Goal: Task Accomplishment & Management: Complete application form

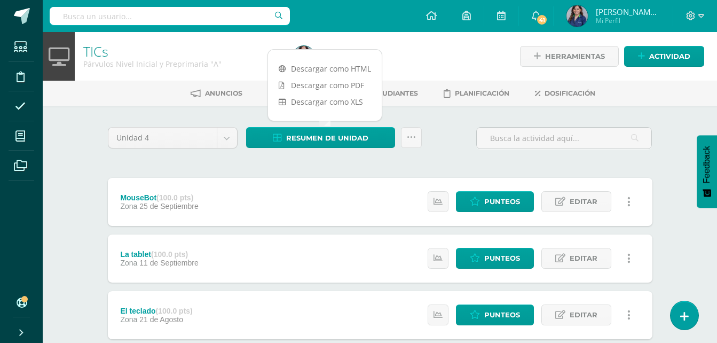
click at [609, 12] on span "[PERSON_NAME][MEDICAL_DATA]" at bounding box center [628, 11] width 64 height 11
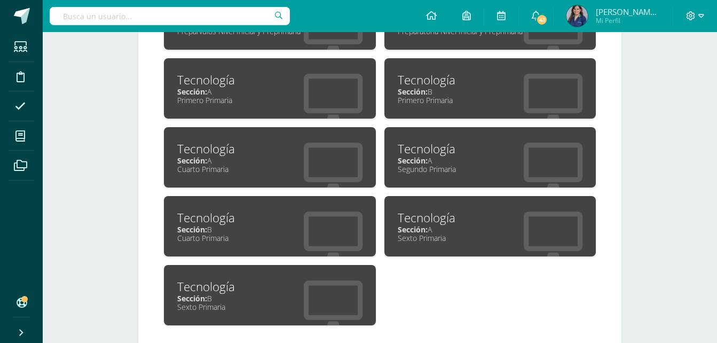
scroll to position [698, 0]
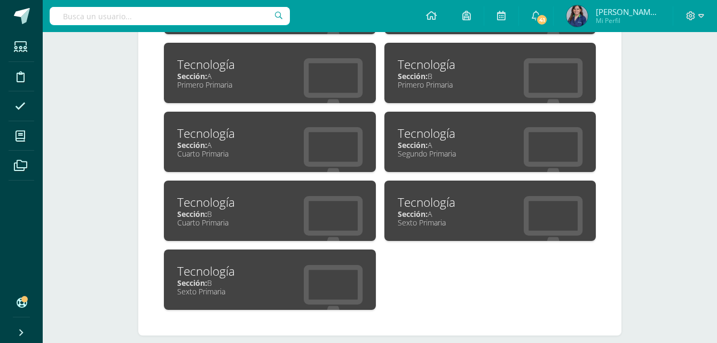
click at [300, 80] on div "Primero Primaria" at bounding box center [269, 85] width 185 height 10
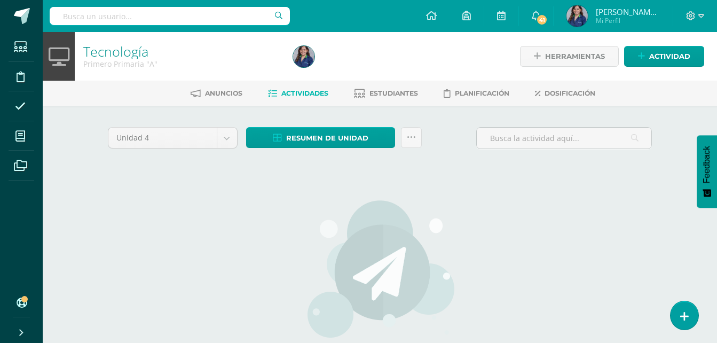
click at [671, 167] on div "Unidad 4 Unidad 1 Unidad 2 Unidad 3 Unidad 4 Resumen de unidad Descargar como H…" at bounding box center [380, 282] width 587 height 353
click at [682, 61] on span "Actividad" at bounding box center [669, 56] width 41 height 20
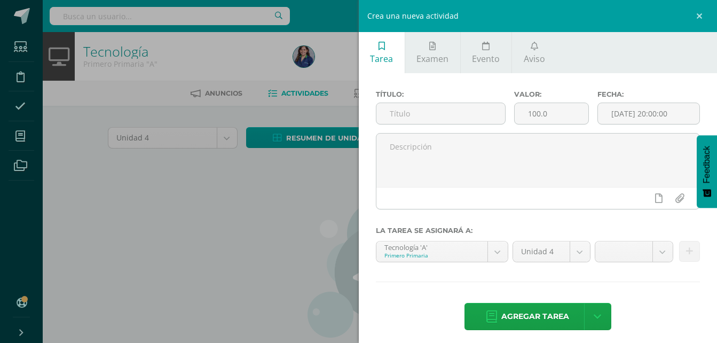
click at [319, 192] on div "Crea una nueva actividad Tarea Examen Evento Aviso Título: Valor: 100.0 Fecha: …" at bounding box center [358, 171] width 717 height 343
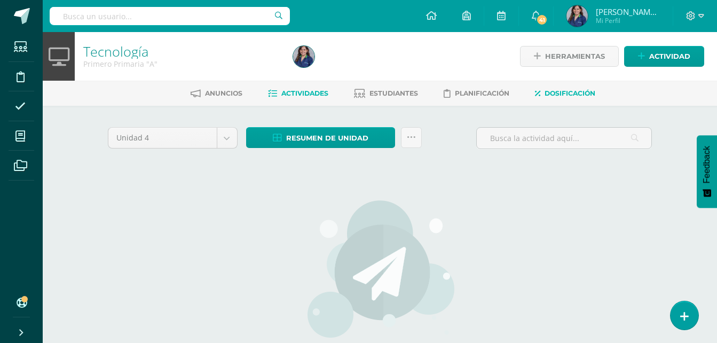
click at [540, 95] on icon at bounding box center [537, 93] width 5 height 9
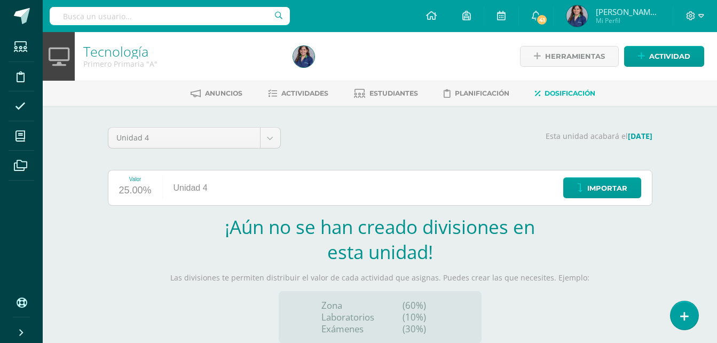
scroll to position [109, 0]
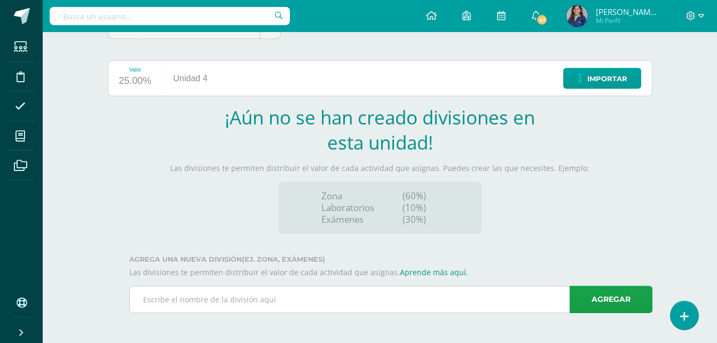
click at [490, 296] on input "text" at bounding box center [391, 299] width 522 height 26
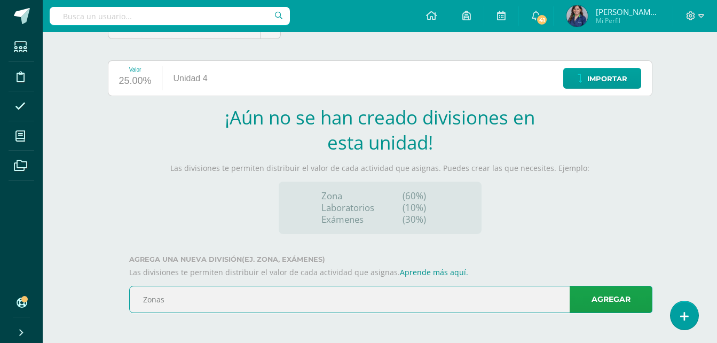
type input "Zonas"
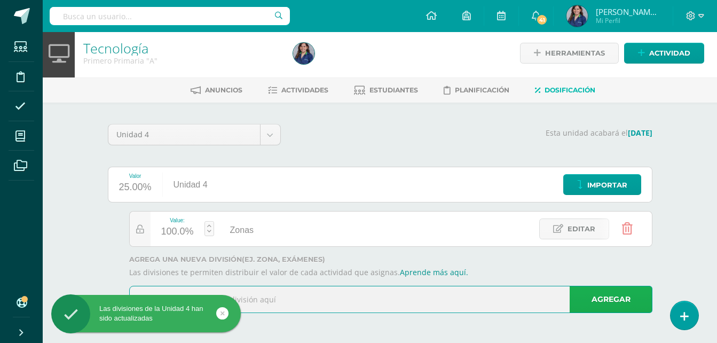
scroll to position [3, 0]
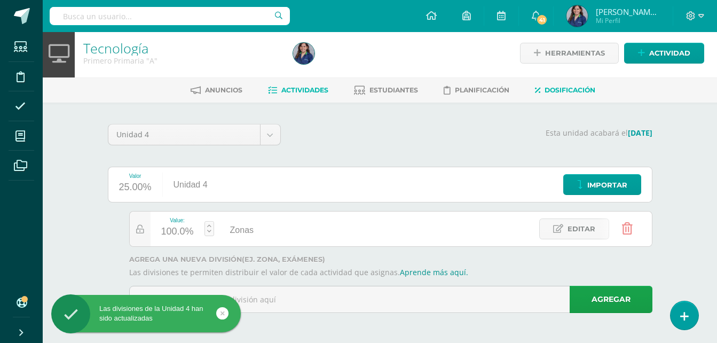
click at [325, 95] on link "Actividades" at bounding box center [298, 90] width 60 height 17
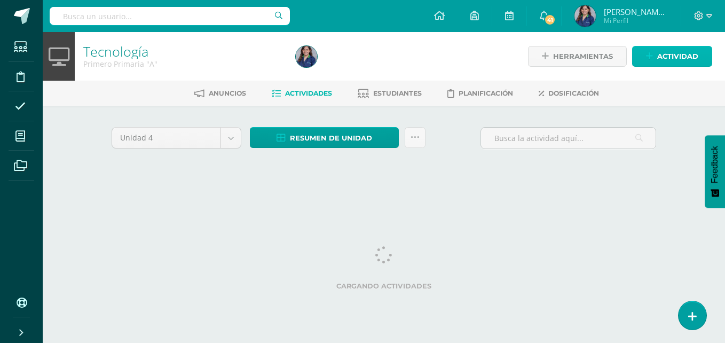
click at [666, 51] on span "Actividad" at bounding box center [677, 56] width 41 height 20
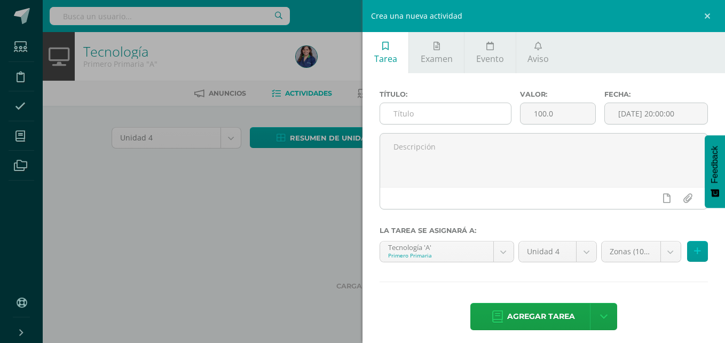
click at [423, 115] on input "text" at bounding box center [445, 113] width 131 height 21
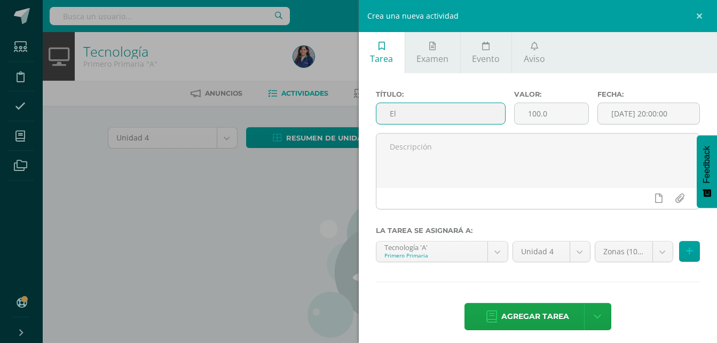
type input "E"
type input "fondo y descansador de pantalla"
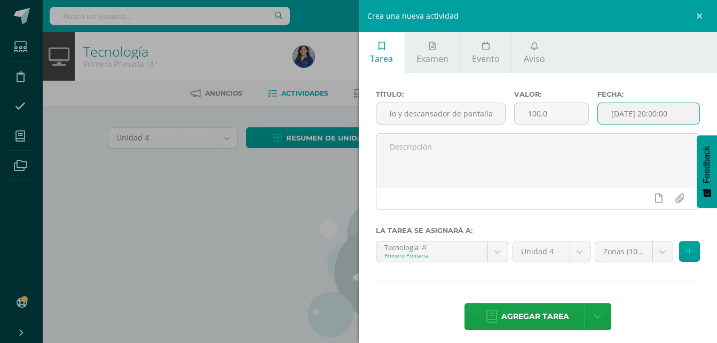
click at [618, 111] on input "[DATE] 20:00:00" at bounding box center [648, 113] width 101 height 21
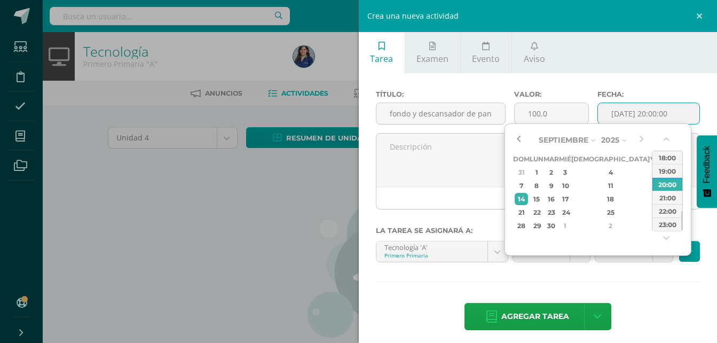
click at [520, 136] on button "button" at bounding box center [518, 140] width 11 height 16
click at [543, 170] on div "1" at bounding box center [536, 172] width 11 height 12
type input "2025-09-01 20:00"
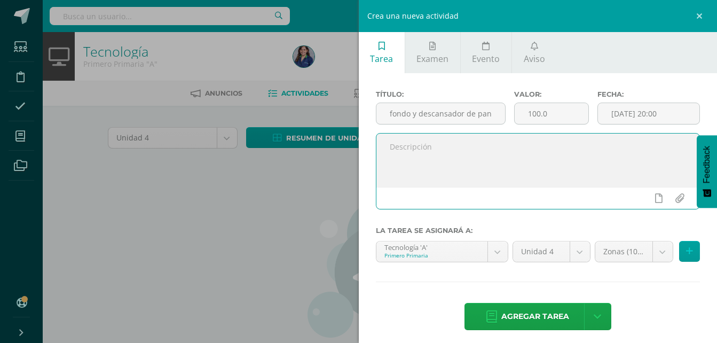
click at [492, 168] on textarea at bounding box center [538, 159] width 324 height 53
click at [531, 326] on span "Agregar tarea" at bounding box center [535, 316] width 68 height 26
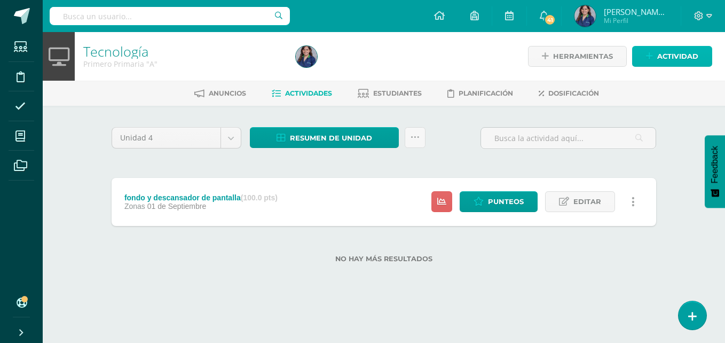
click at [670, 57] on span "Actividad" at bounding box center [677, 56] width 41 height 20
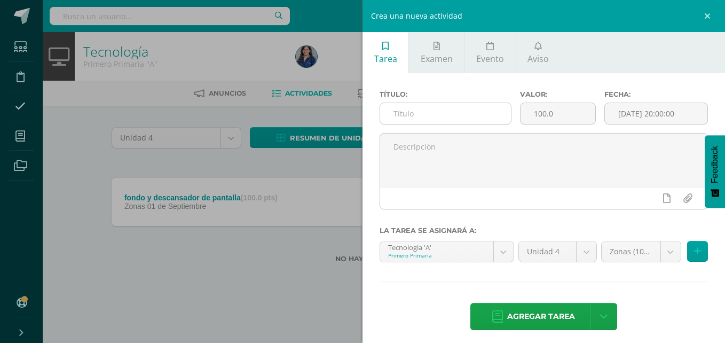
click at [467, 121] on input "text" at bounding box center [445, 113] width 131 height 21
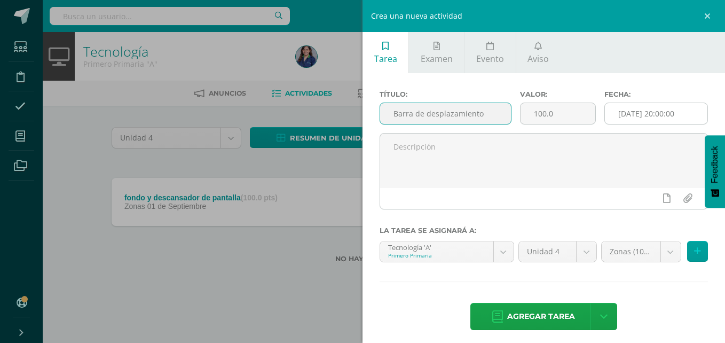
type input "Barra de desplazamiento"
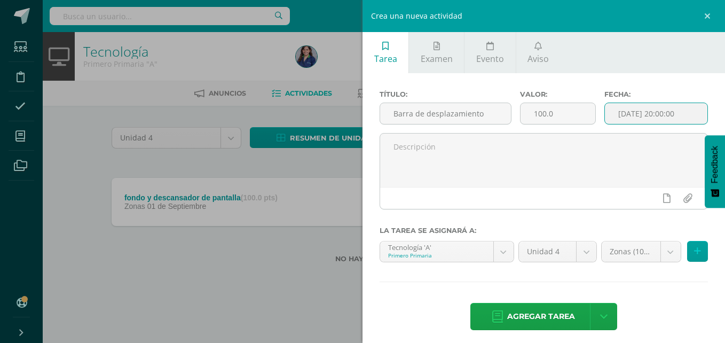
click at [626, 108] on input "[DATE] 20:00:00" at bounding box center [656, 113] width 103 height 21
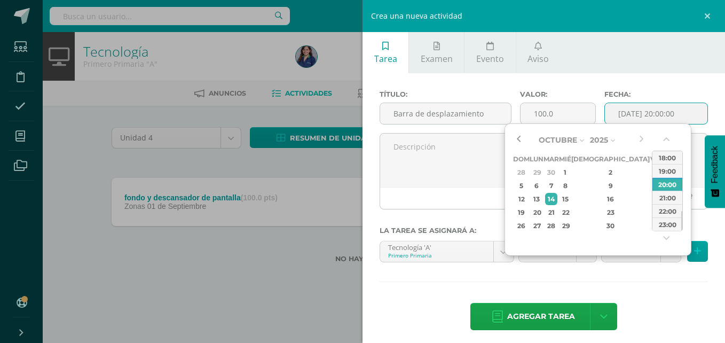
click at [517, 140] on button "button" at bounding box center [518, 140] width 11 height 16
click at [543, 210] on div "22" at bounding box center [536, 212] width 11 height 12
type input "2025-09-22 20:00"
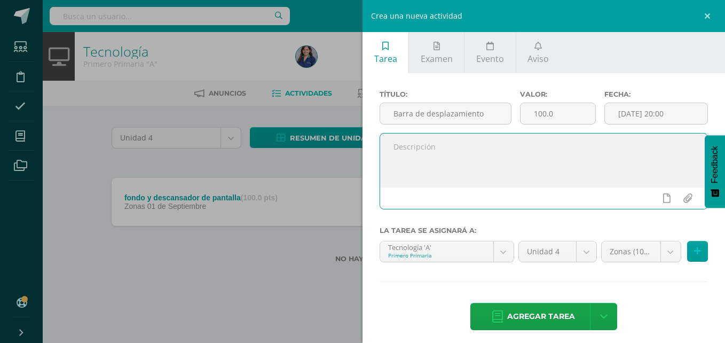
click at [461, 185] on textarea at bounding box center [543, 159] width 327 height 53
click at [516, 308] on span "Agregar tarea" at bounding box center [541, 316] width 68 height 26
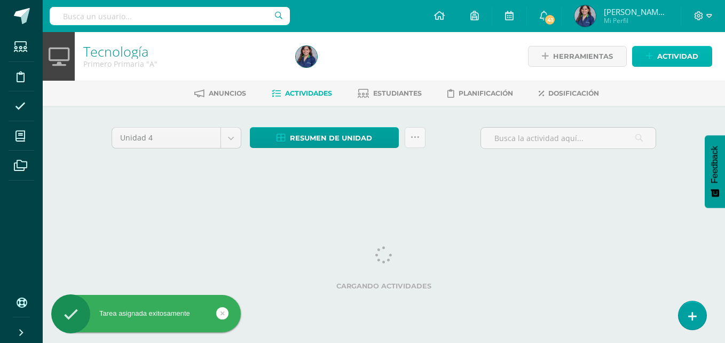
click at [662, 60] on span "Actividad" at bounding box center [677, 56] width 41 height 20
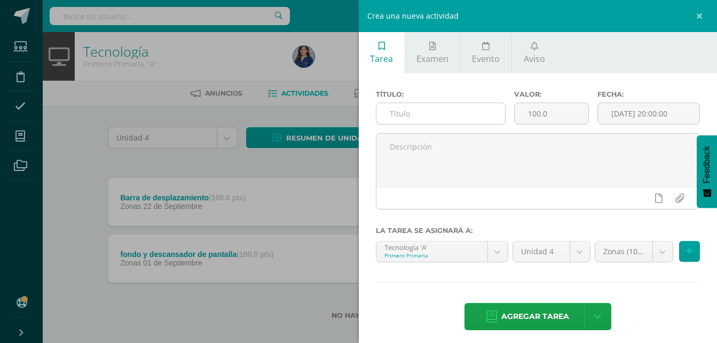
click at [475, 123] on input "text" at bounding box center [440, 113] width 129 height 21
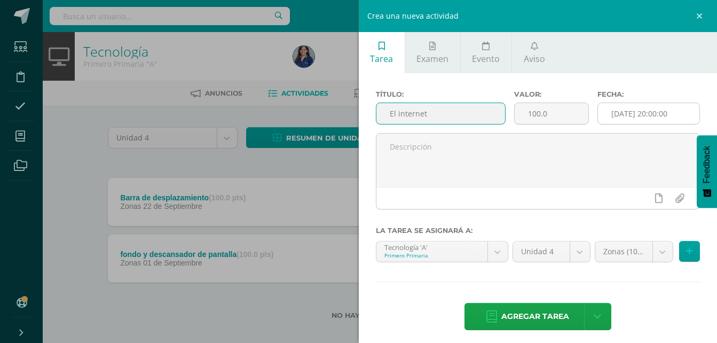
type input "El internet"
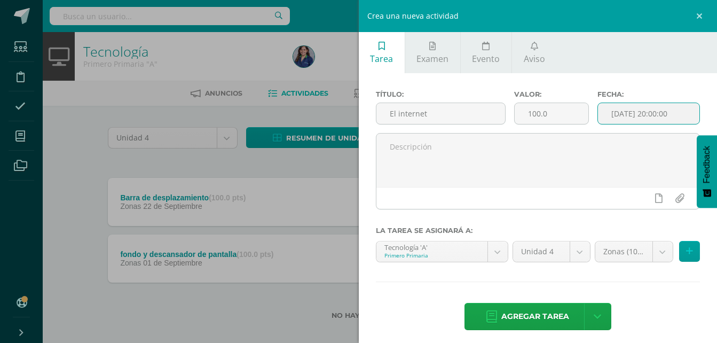
click at [650, 120] on input "[DATE] 20:00:00" at bounding box center [648, 113] width 101 height 21
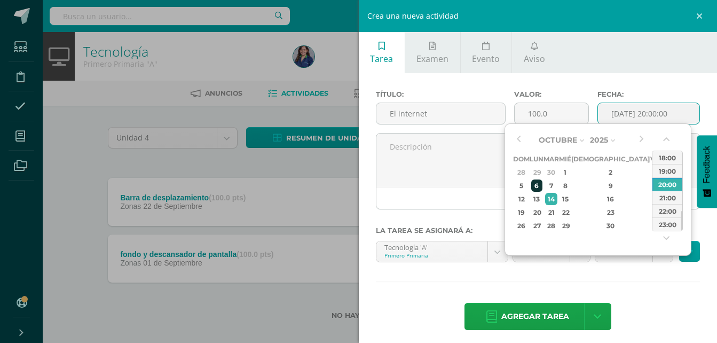
click at [543, 185] on div "6" at bounding box center [536, 185] width 11 height 12
type input "2025-10-06 20:00"
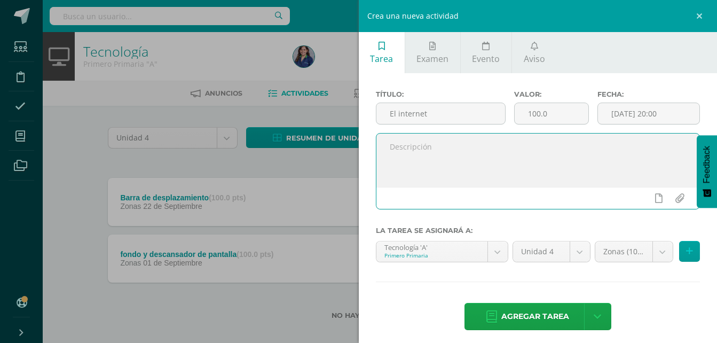
click at [490, 172] on textarea at bounding box center [538, 159] width 324 height 53
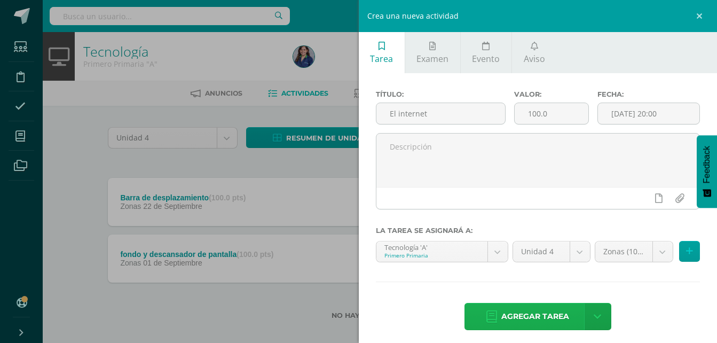
click at [521, 310] on span "Agregar tarea" at bounding box center [535, 316] width 68 height 26
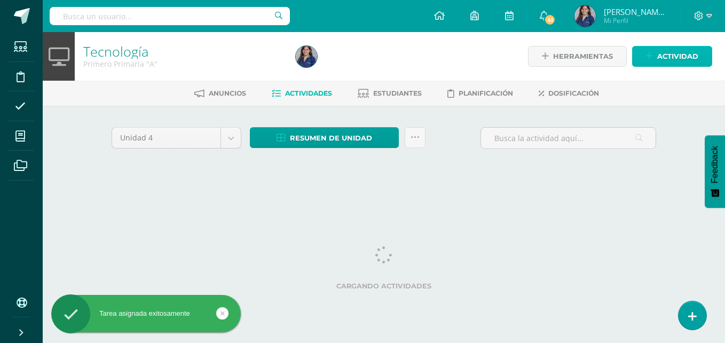
click at [683, 54] on span "Actividad" at bounding box center [677, 56] width 41 height 20
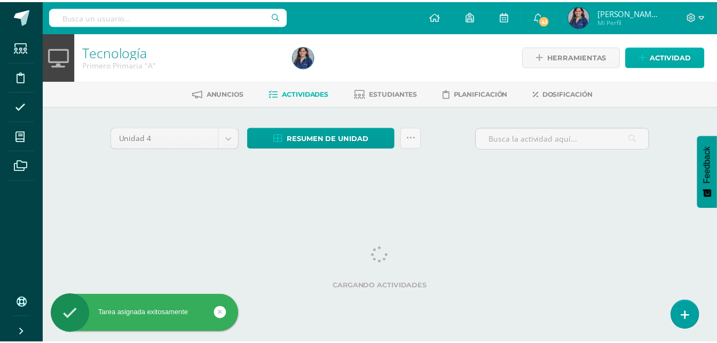
scroll to position [6, 0]
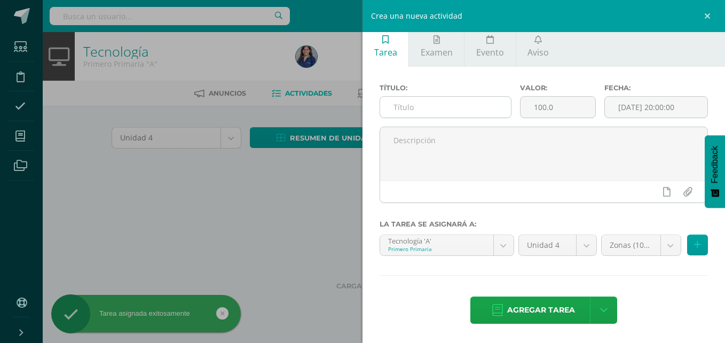
click at [488, 113] on input "text" at bounding box center [445, 107] width 131 height 21
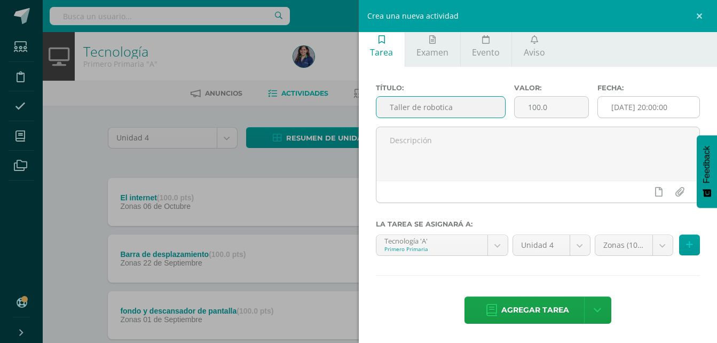
type input "Taller de robotica"
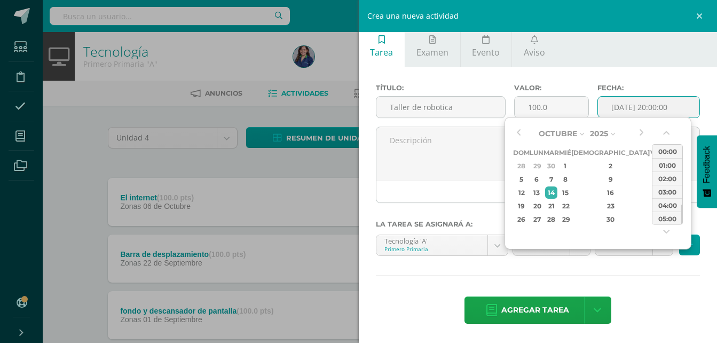
click at [626, 111] on input "[DATE] 20:00:00" at bounding box center [648, 107] width 101 height 21
click at [521, 134] on button "button" at bounding box center [518, 133] width 11 height 16
click at [543, 217] on div "29" at bounding box center [536, 219] width 11 height 12
type input "2025-09-29 20:00"
click at [481, 210] on div at bounding box center [538, 169] width 333 height 85
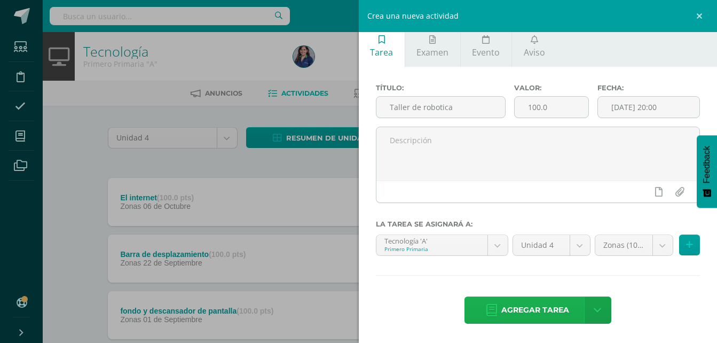
click at [521, 308] on span "Agregar tarea" at bounding box center [535, 310] width 68 height 26
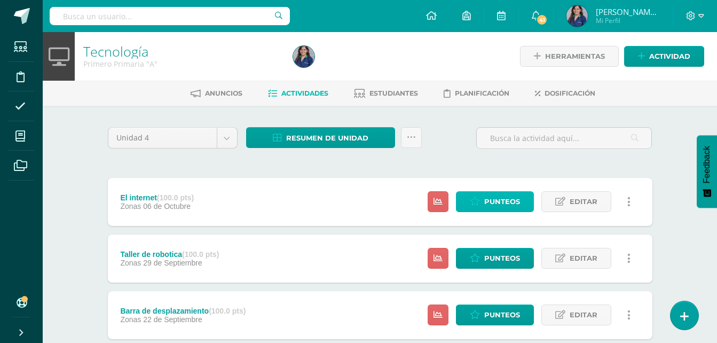
click at [510, 203] on span "Punteos" at bounding box center [502, 202] width 36 height 20
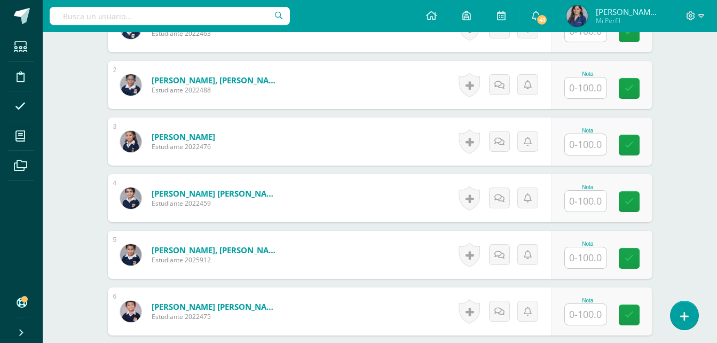
scroll to position [343, 0]
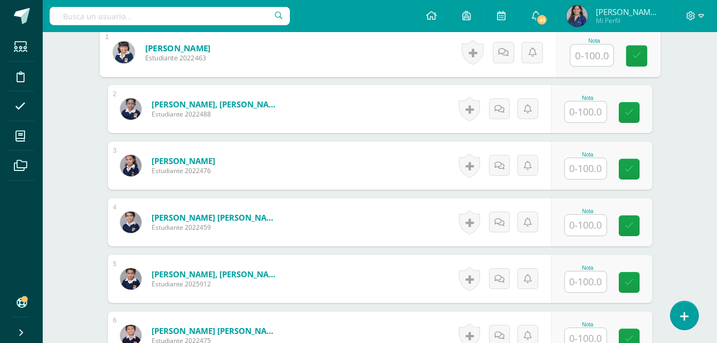
click at [570, 49] on input "text" at bounding box center [591, 55] width 43 height 21
type input "90"
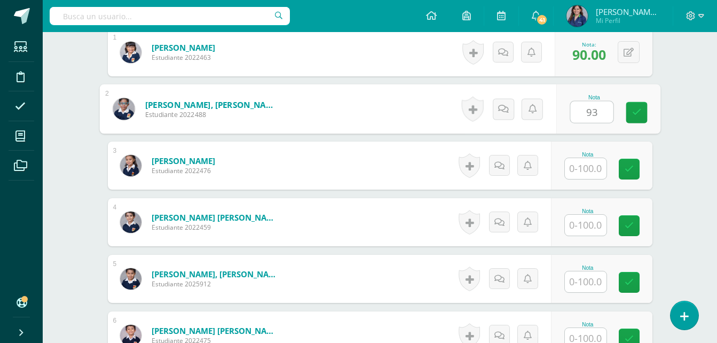
type input "93"
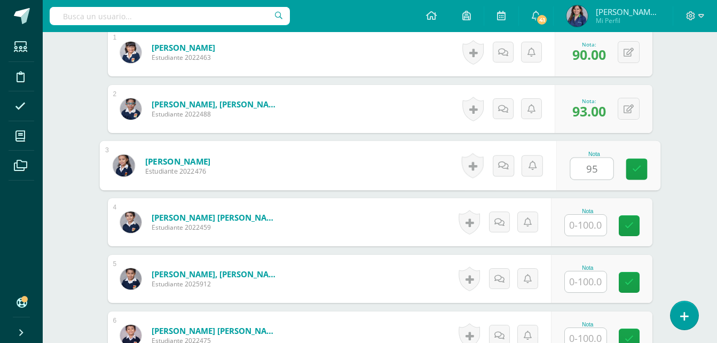
type input "95"
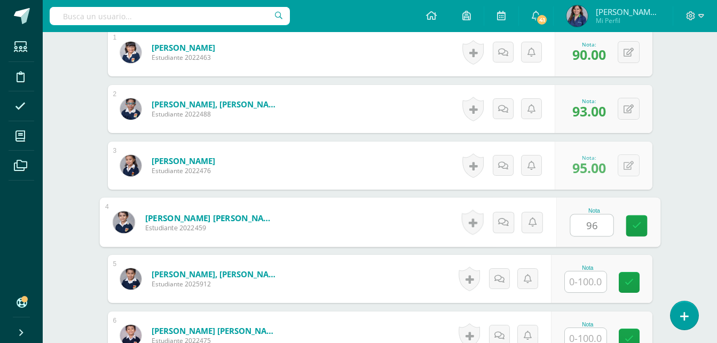
type input "96"
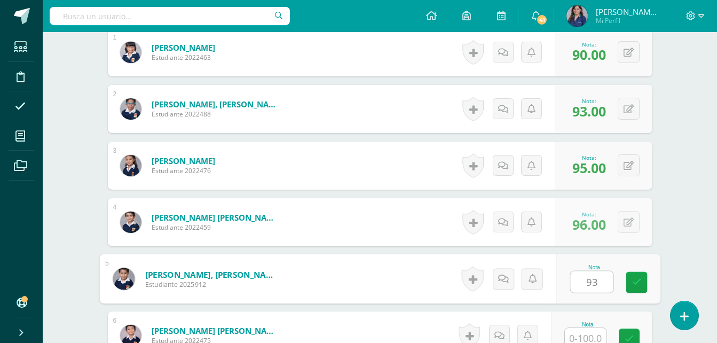
type input "93"
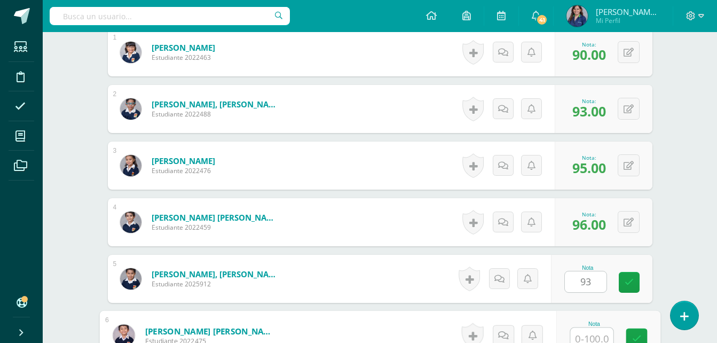
scroll to position [349, 0]
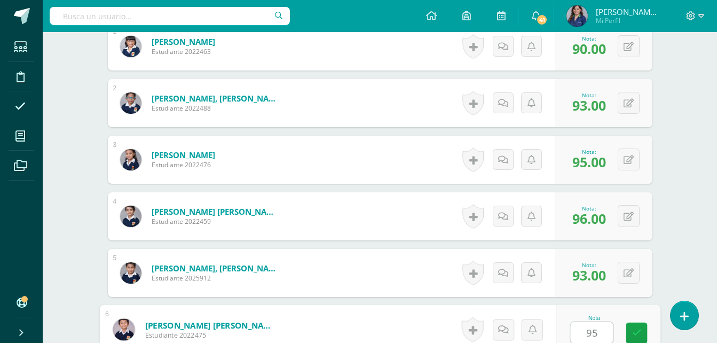
type input "95"
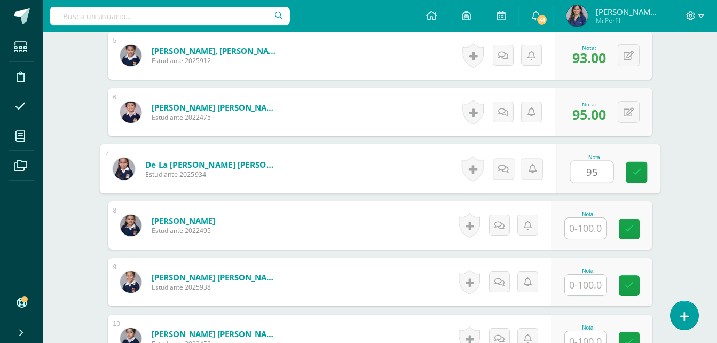
type input "95"
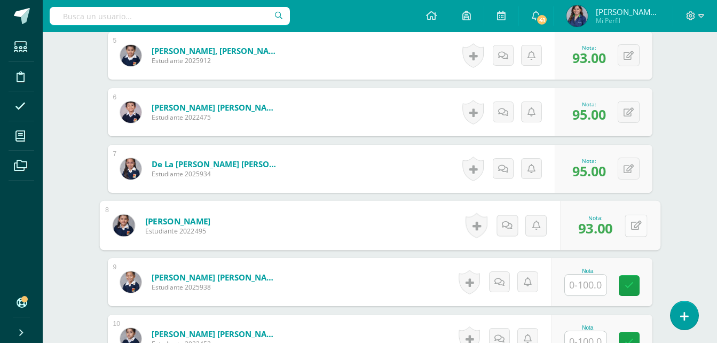
click at [636, 230] on button at bounding box center [636, 225] width 22 height 22
type input "0"
type input "90"
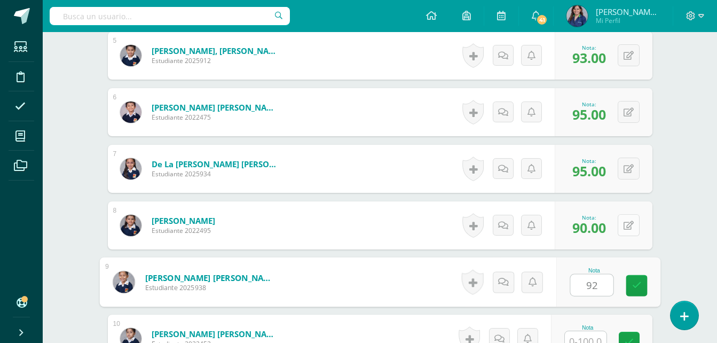
type input "92"
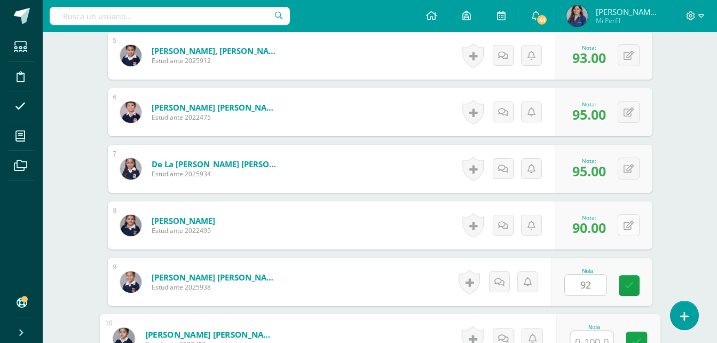
scroll to position [575, 0]
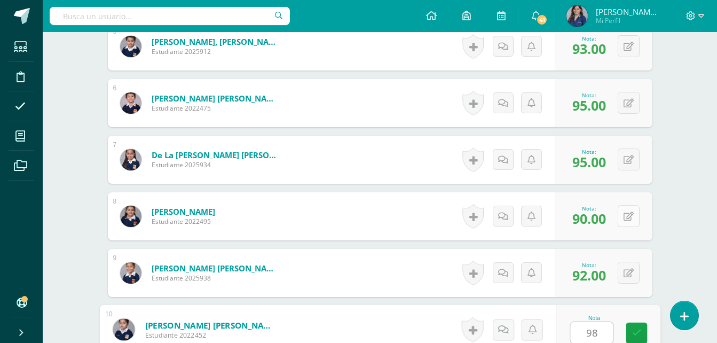
type input "98"
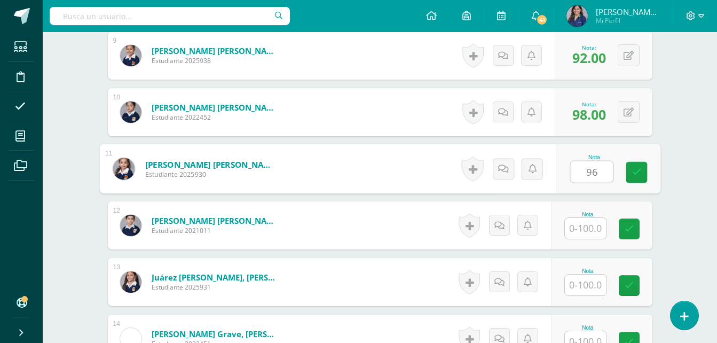
type input "96"
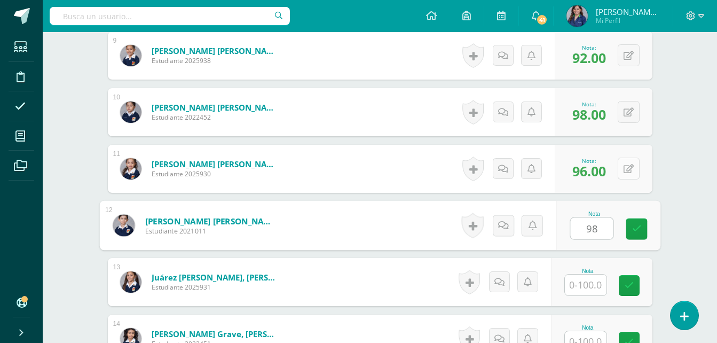
type input "98"
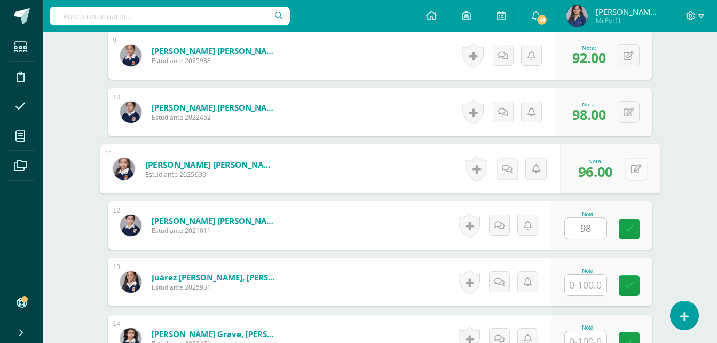
click at [630, 172] on button at bounding box center [636, 169] width 22 height 22
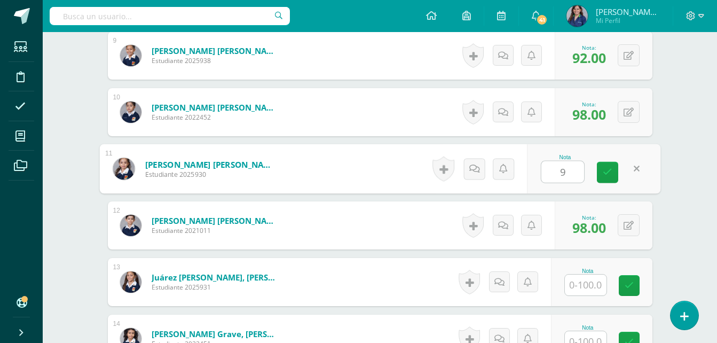
type input "90"
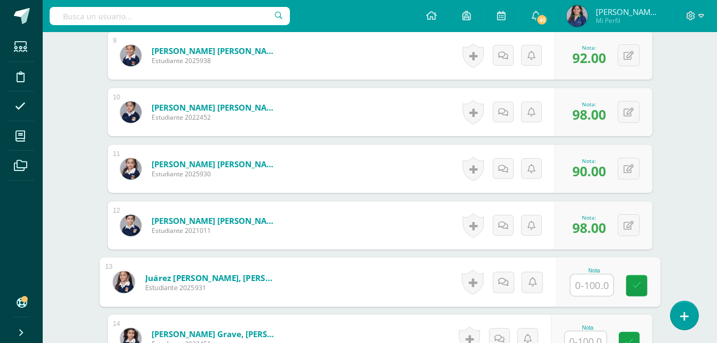
click at [583, 290] on input "text" at bounding box center [591, 284] width 43 height 21
type input "94"
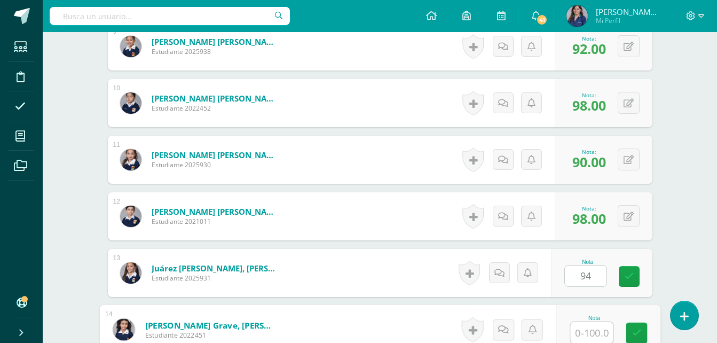
type input "8"
type input "93"
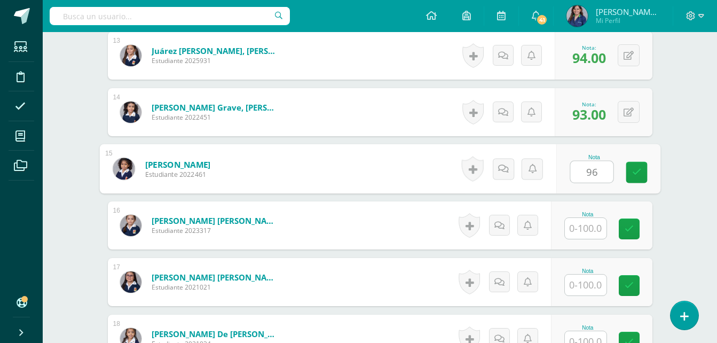
type input "96"
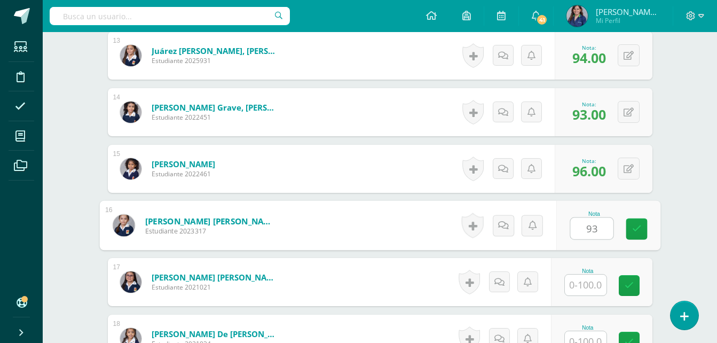
type input "93"
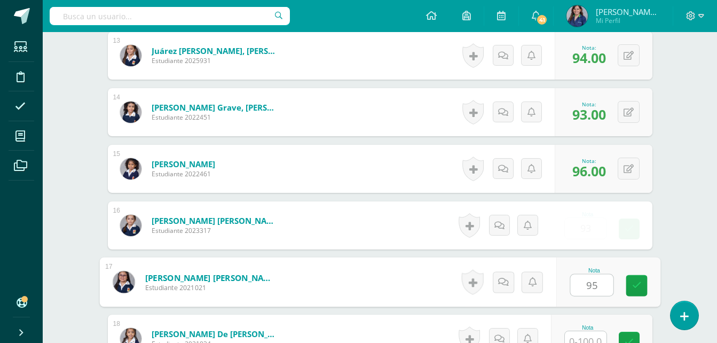
type input "95"
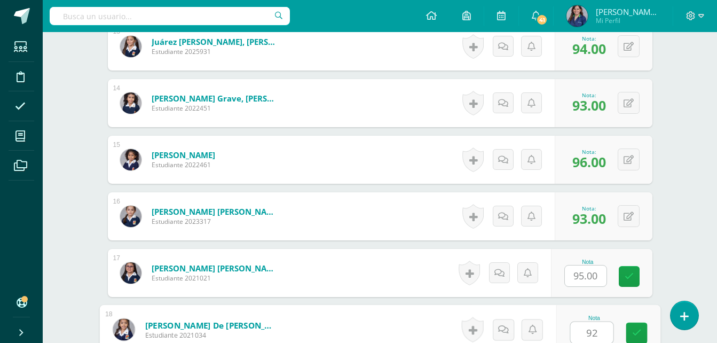
type input "92"
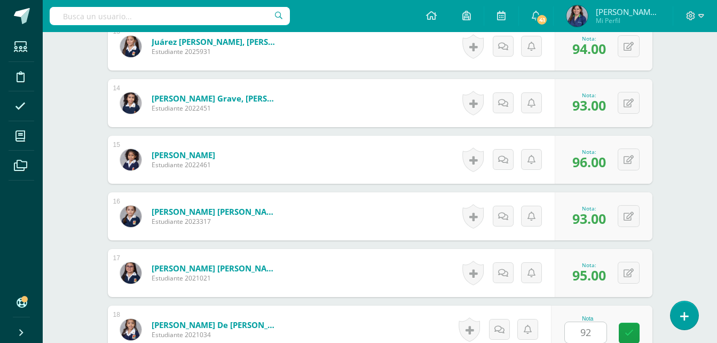
scroll to position [1245, 0]
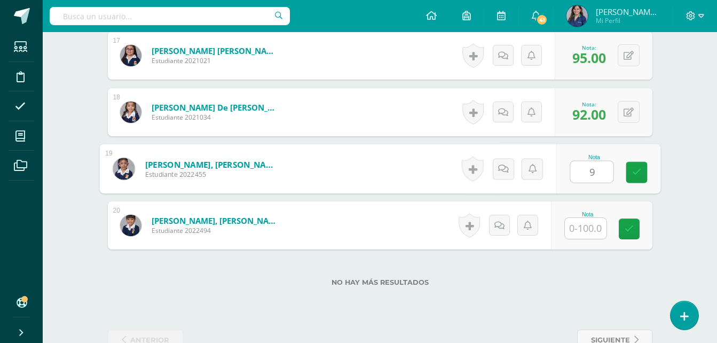
type input "9"
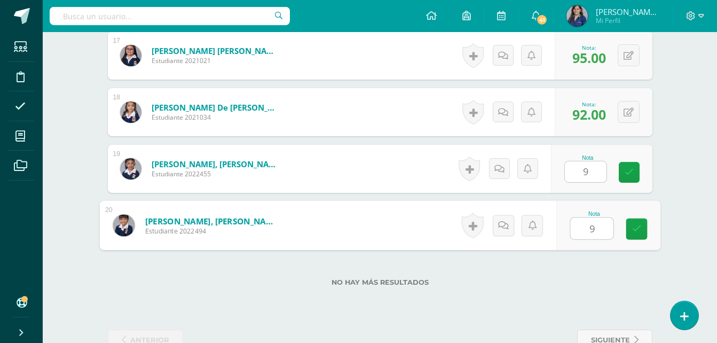
type input "96"
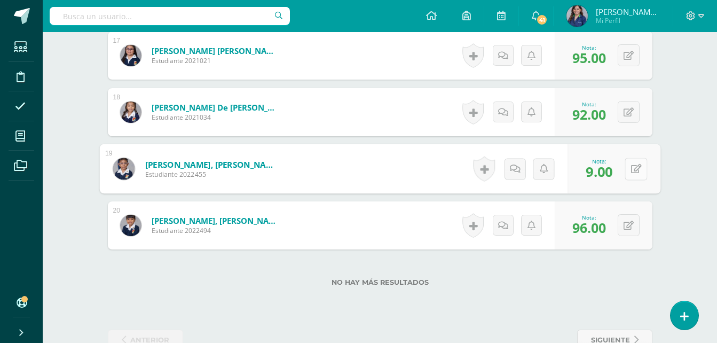
click at [626, 177] on button at bounding box center [636, 169] width 22 height 22
type input "93"
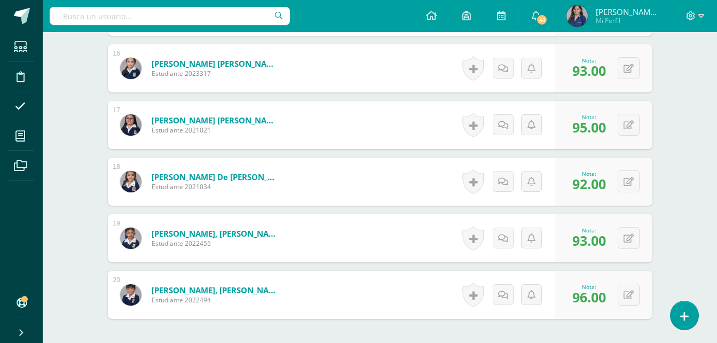
scroll to position [1170, 0]
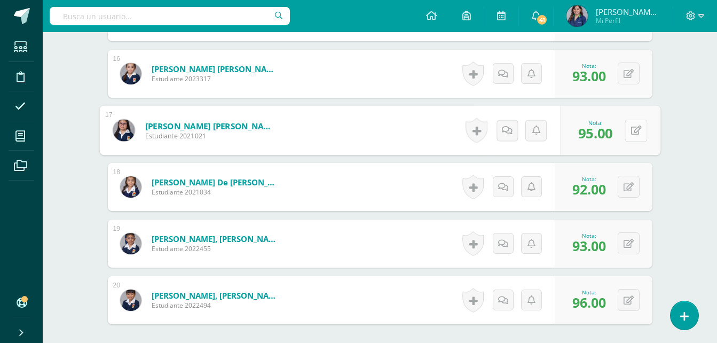
click at [636, 137] on button at bounding box center [636, 130] width 22 height 22
type input "90"
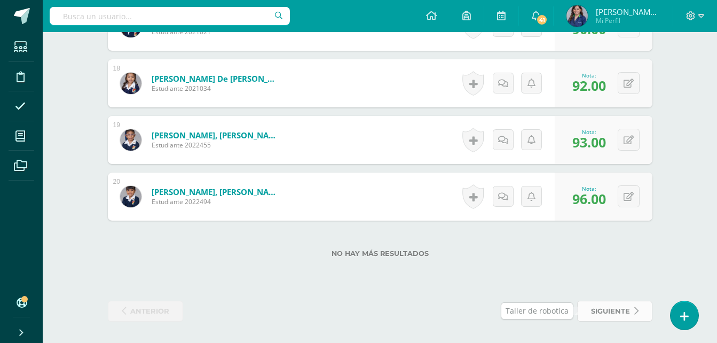
click at [600, 310] on span "siguiente" at bounding box center [610, 311] width 39 height 20
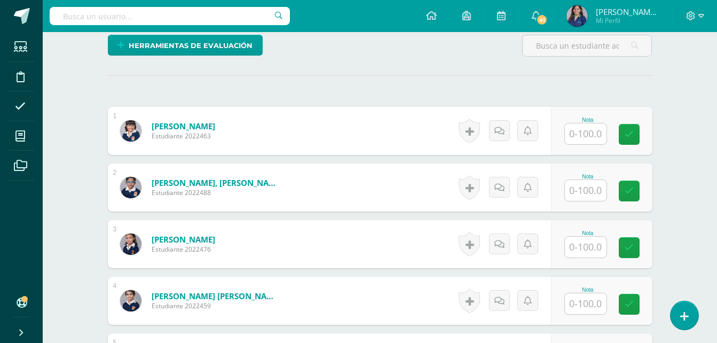
scroll to position [246, 0]
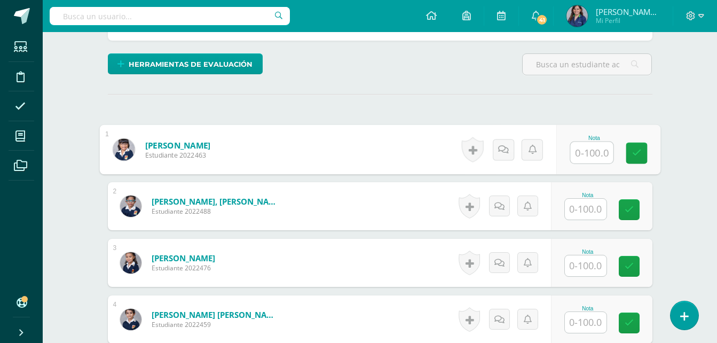
click at [600, 142] on input "text" at bounding box center [591, 152] width 43 height 21
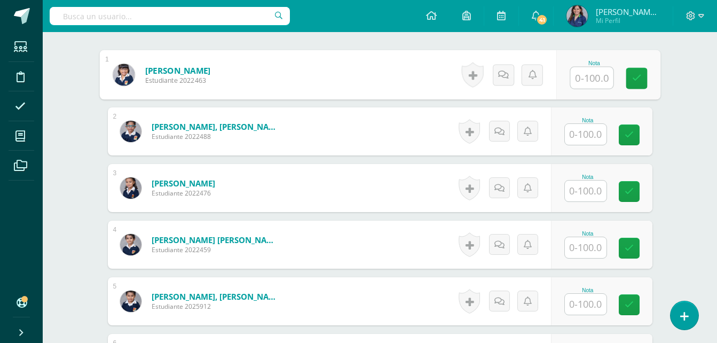
scroll to position [321, 0]
type input "96"
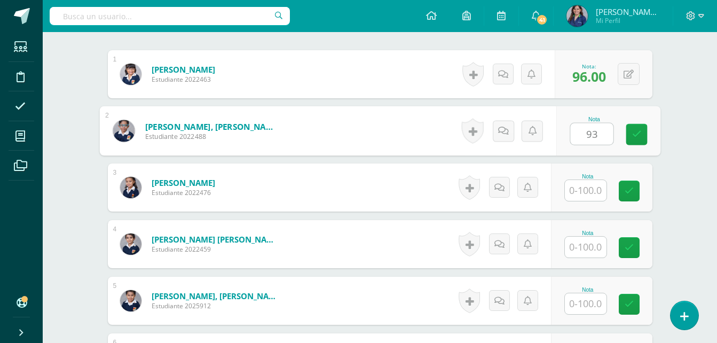
type input "93"
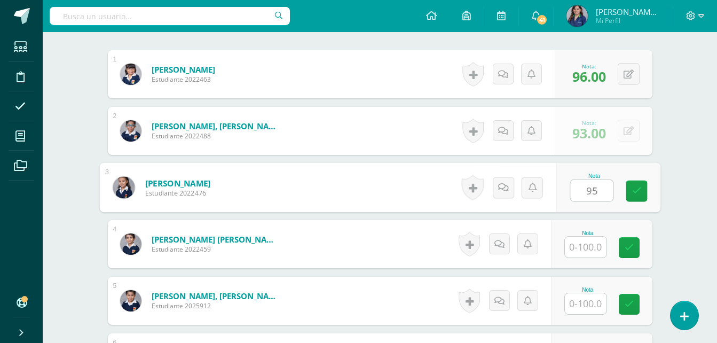
type input "95"
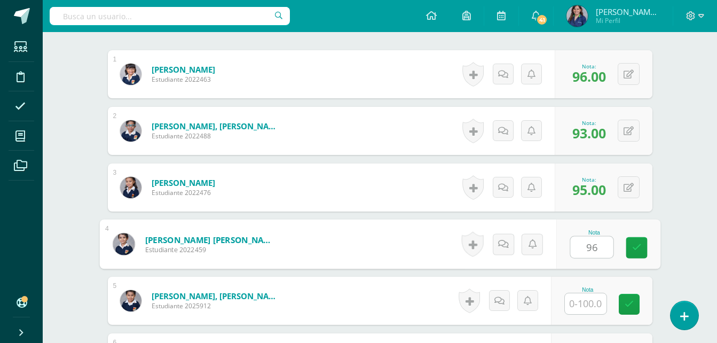
type input "96"
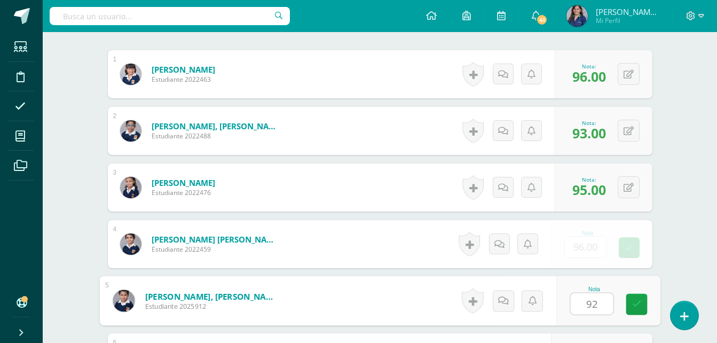
type input "92"
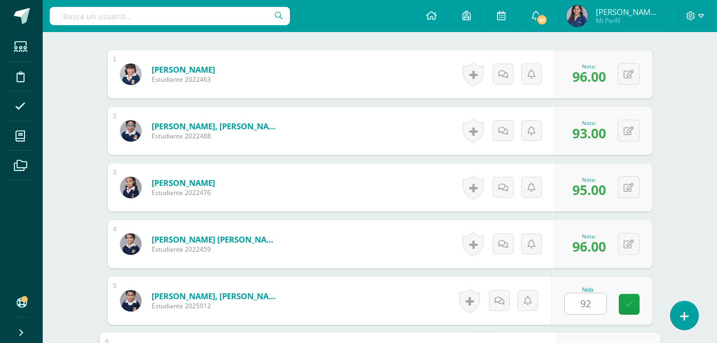
scroll to position [509, 0]
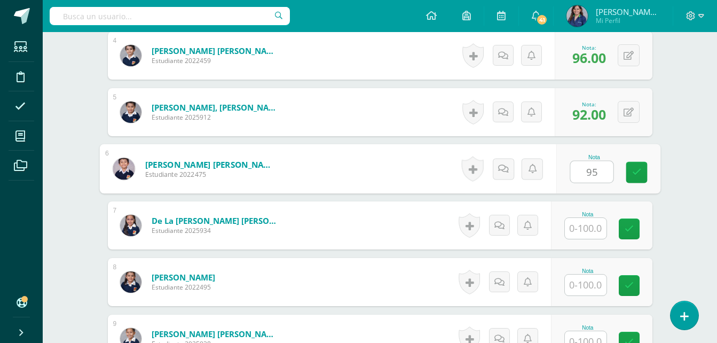
type input "95"
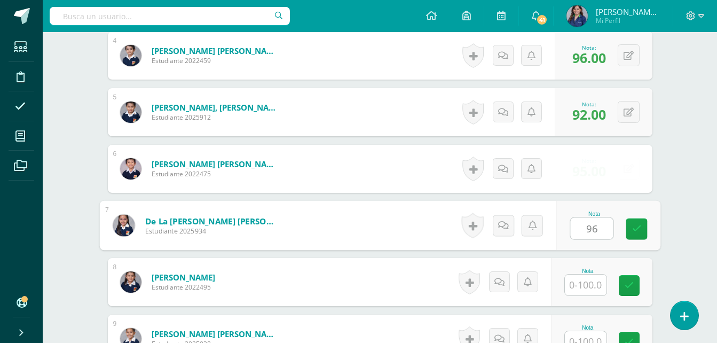
type input "96"
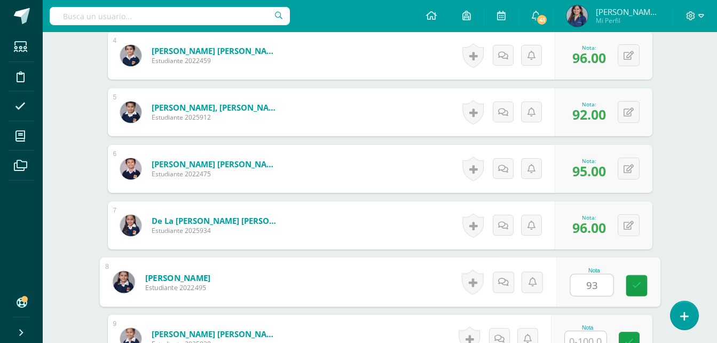
type input "93"
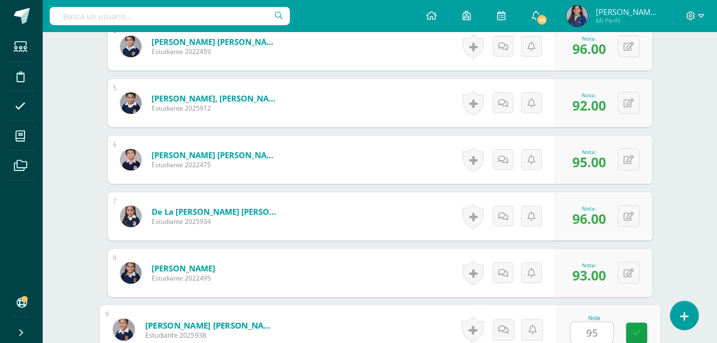
type input "95"
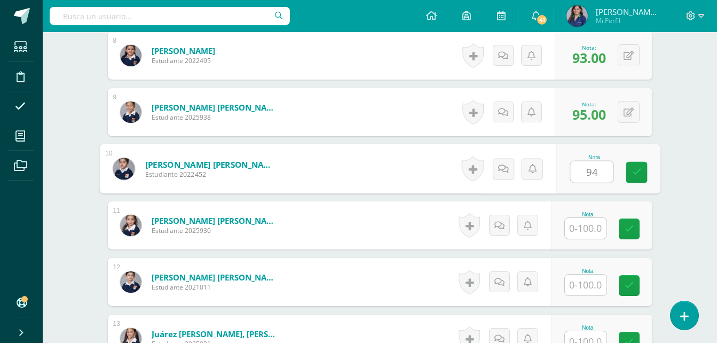
type input "94"
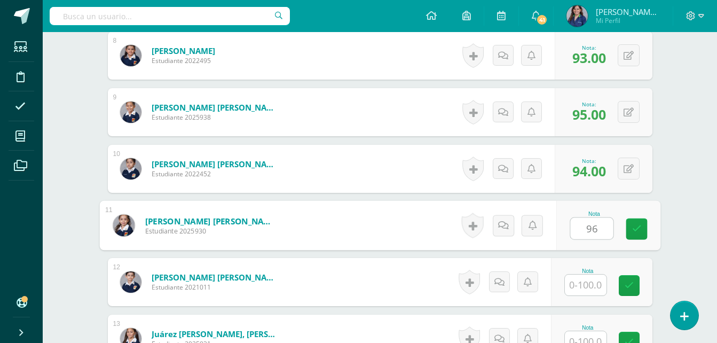
type input "96"
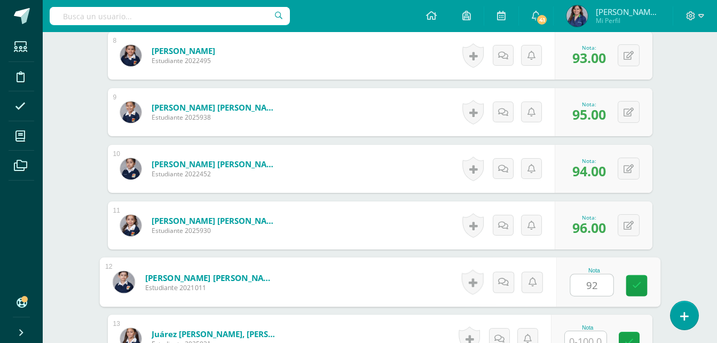
type input "92"
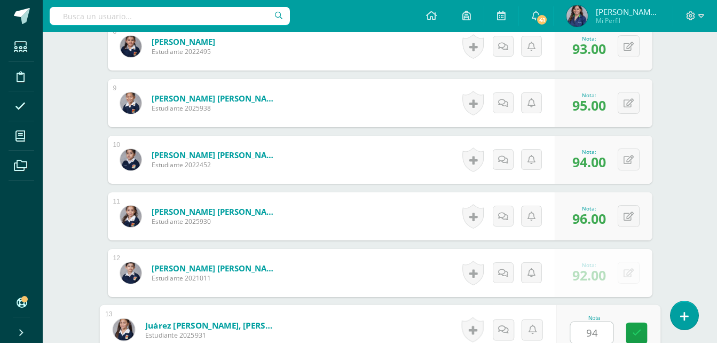
type input "94"
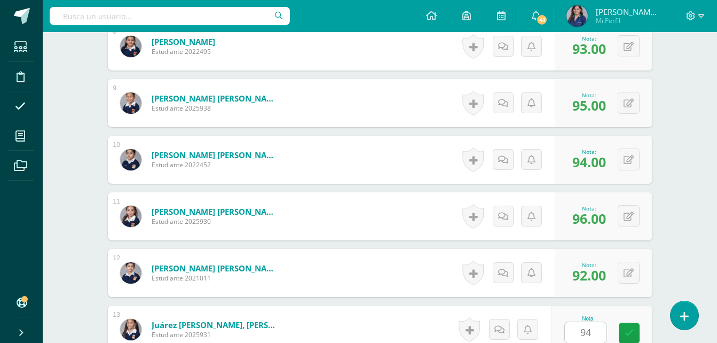
scroll to position [962, 0]
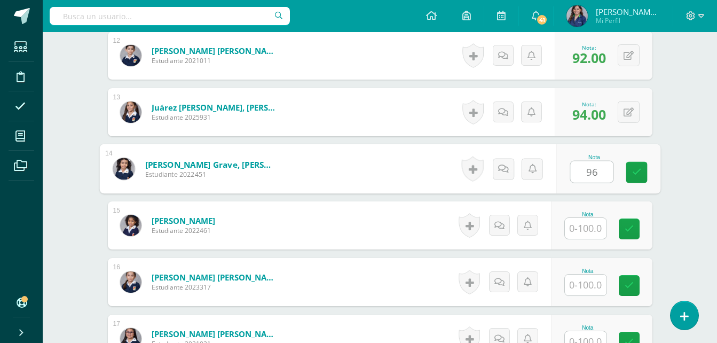
type input "96"
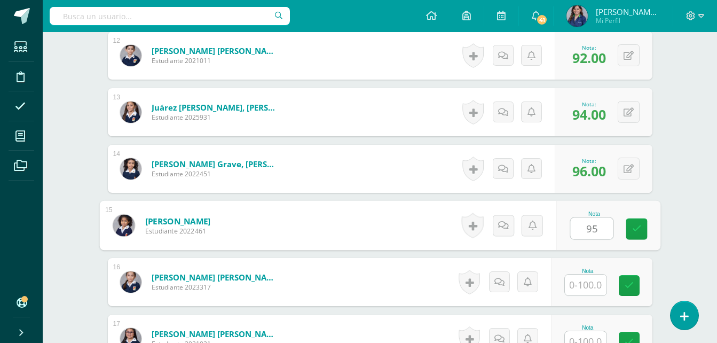
type input "95"
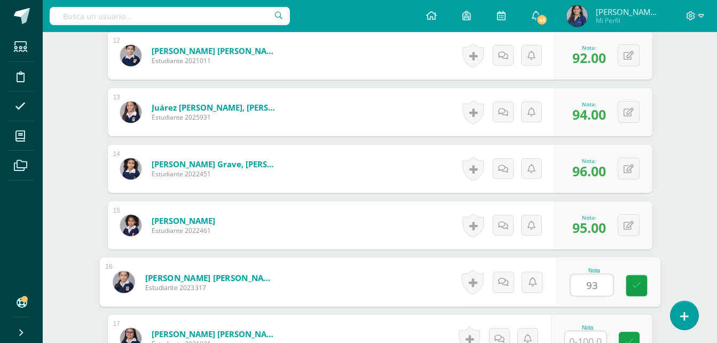
type input "93"
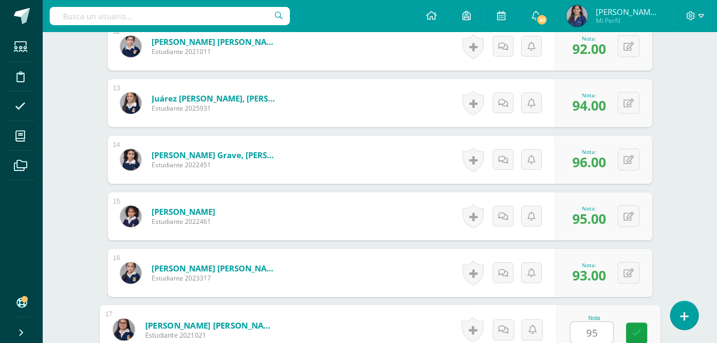
type input "95"
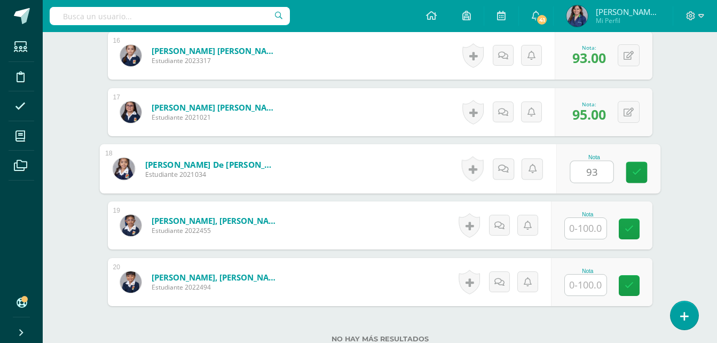
type input "93"
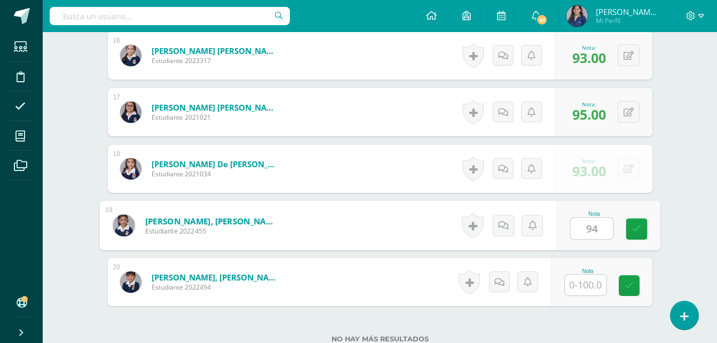
type input "94"
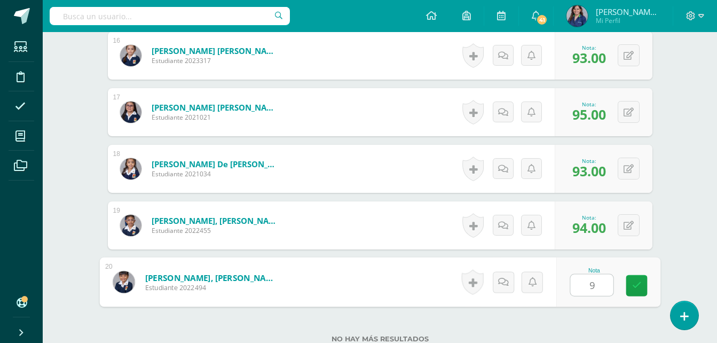
type input "96"
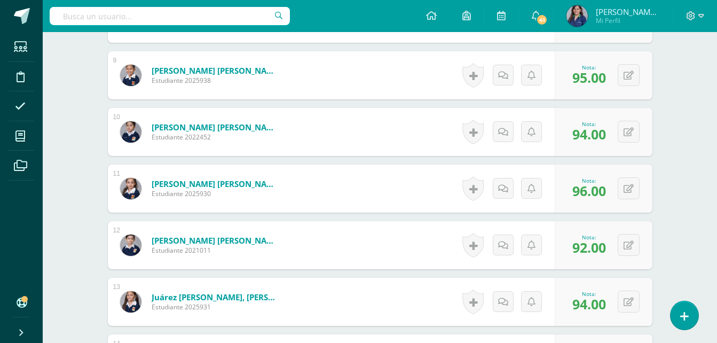
scroll to position [770, 0]
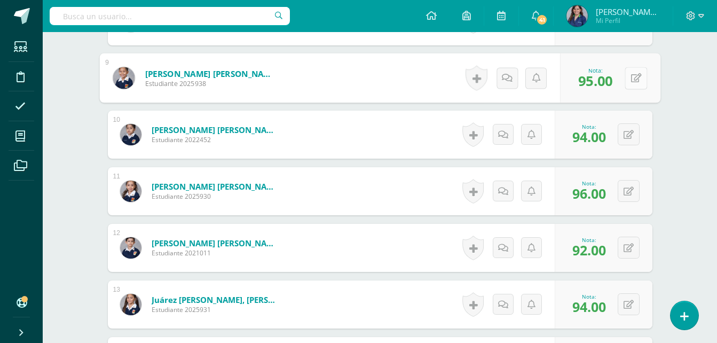
click at [631, 83] on button at bounding box center [636, 78] width 22 height 22
type input "90"
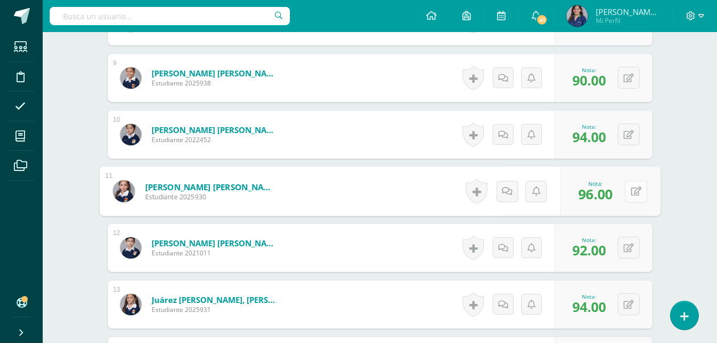
click at [624, 185] on div "0 Logros Logros obtenidos Aún no hay logros agregados Nota: 96.00" at bounding box center [610, 192] width 100 height 50
click at [636, 198] on button at bounding box center [636, 191] width 22 height 22
type input "90"
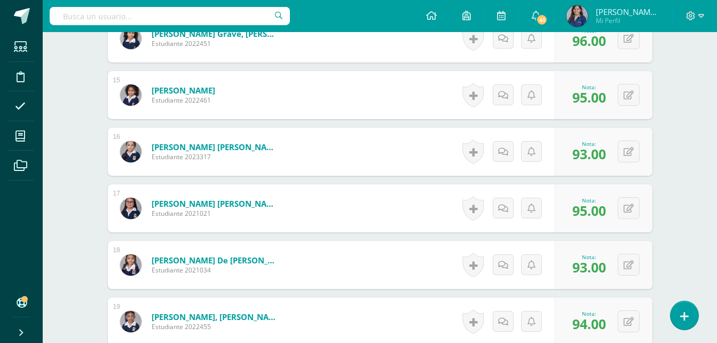
scroll to position [1274, 0]
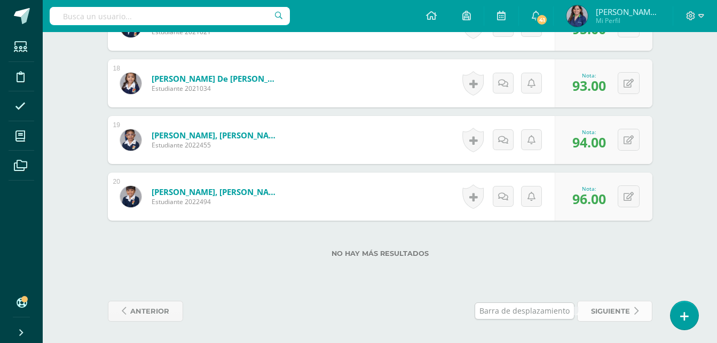
click at [628, 311] on span "siguiente" at bounding box center [610, 311] width 39 height 20
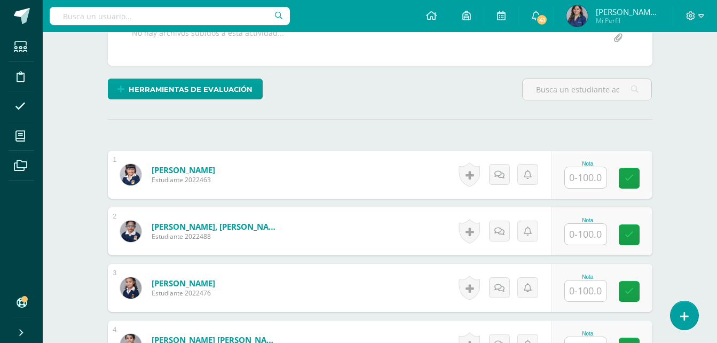
scroll to position [221, 0]
click at [596, 174] on input "text" at bounding box center [586, 177] width 42 height 21
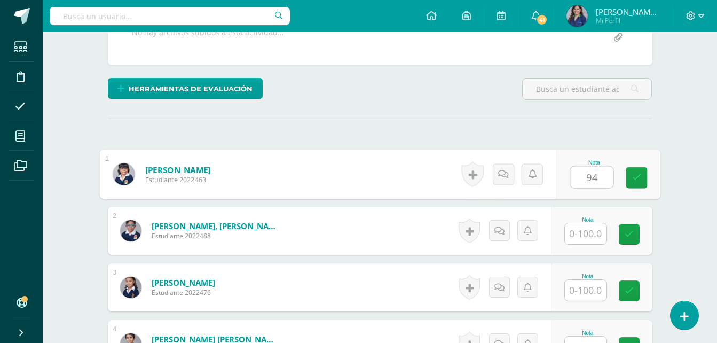
type input "94"
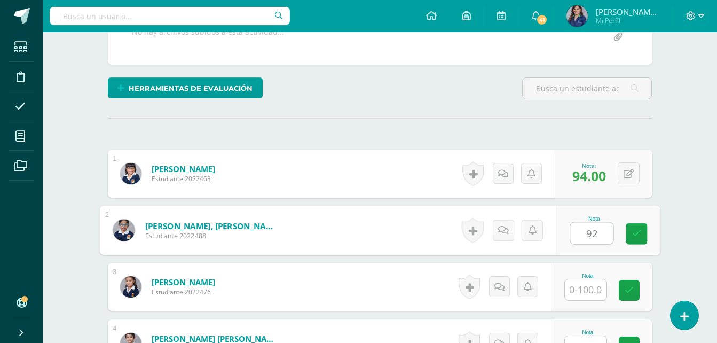
type input "92"
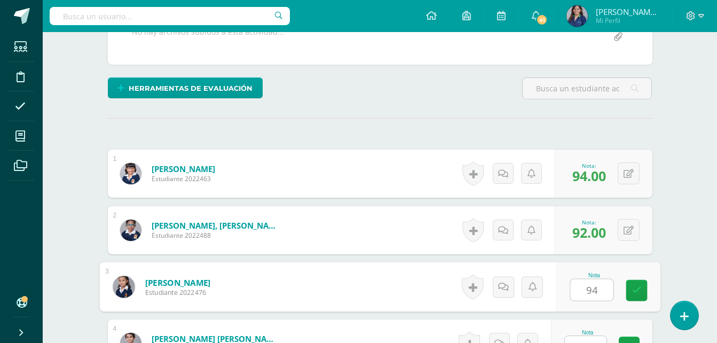
type input "94"
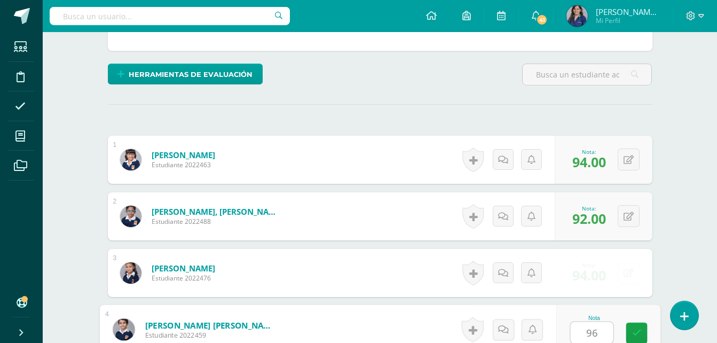
type input "96"
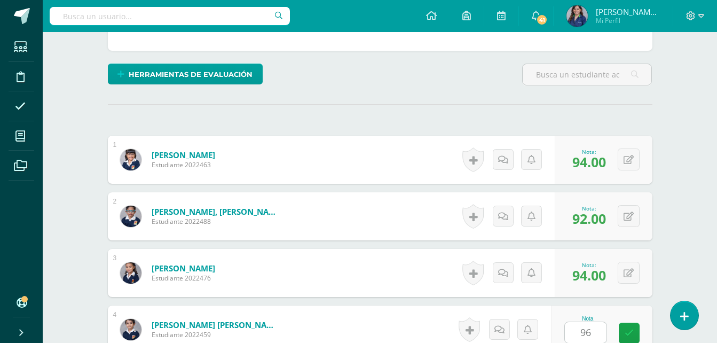
scroll to position [453, 0]
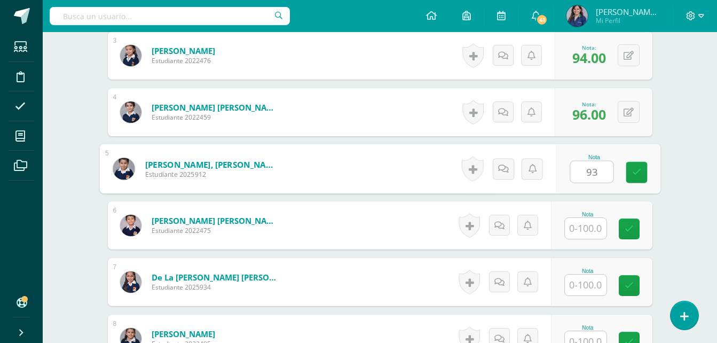
type input "93"
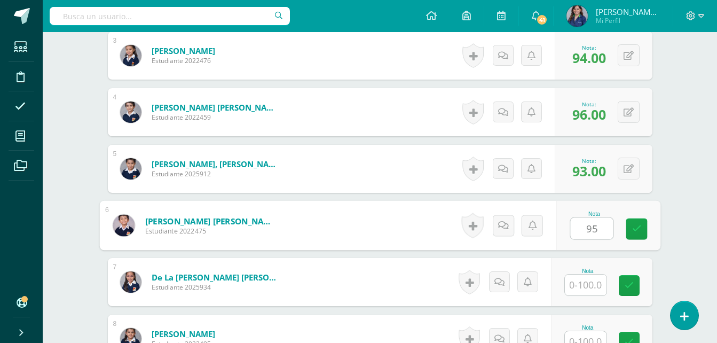
type input "95"
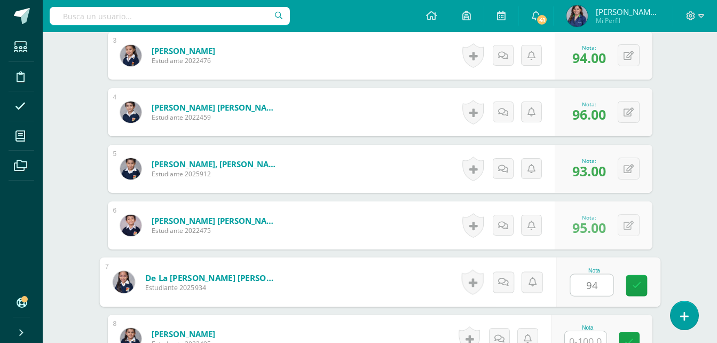
type input "94"
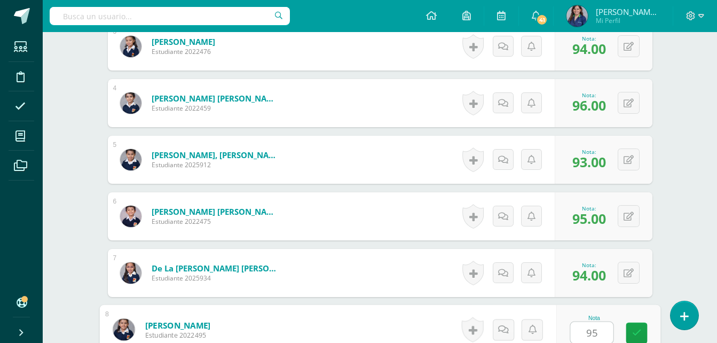
type input "95"
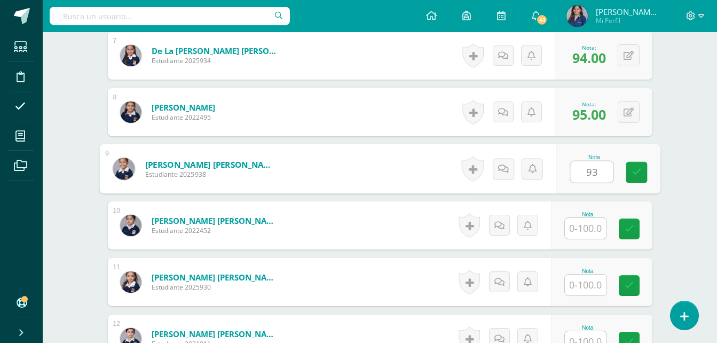
type input "93"
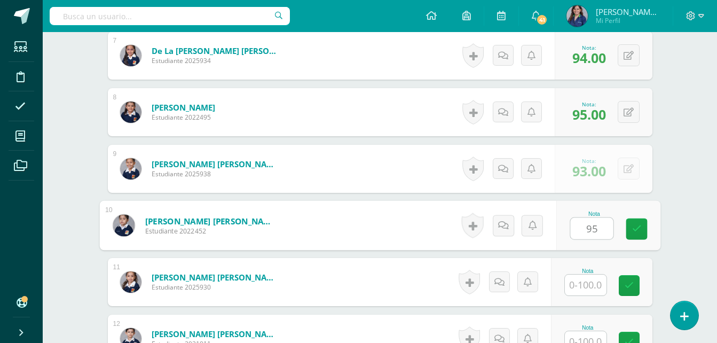
type input "95"
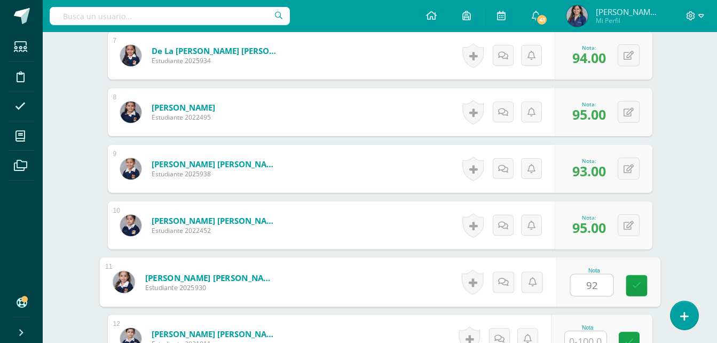
type input "92"
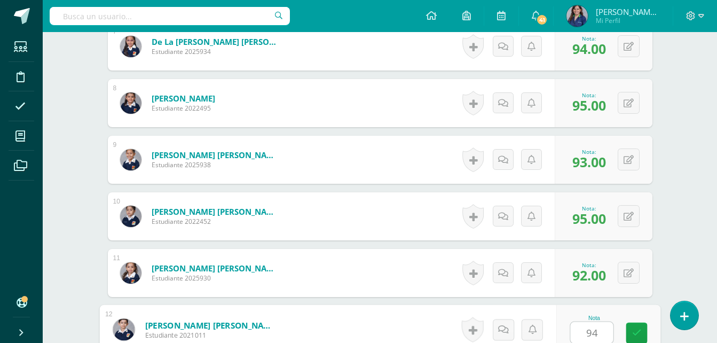
type input "94"
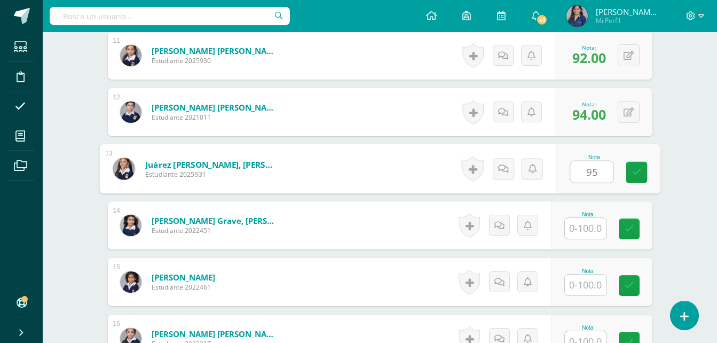
type input "95"
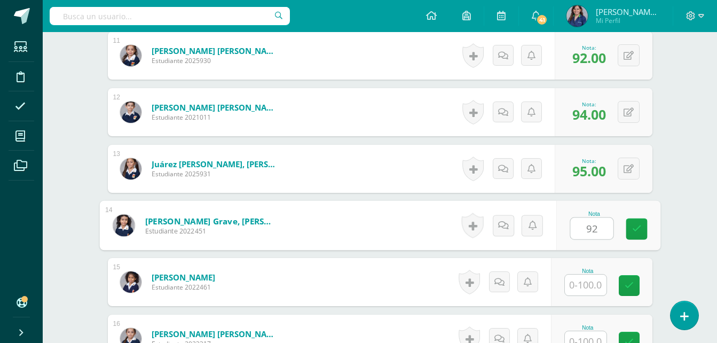
type input "92"
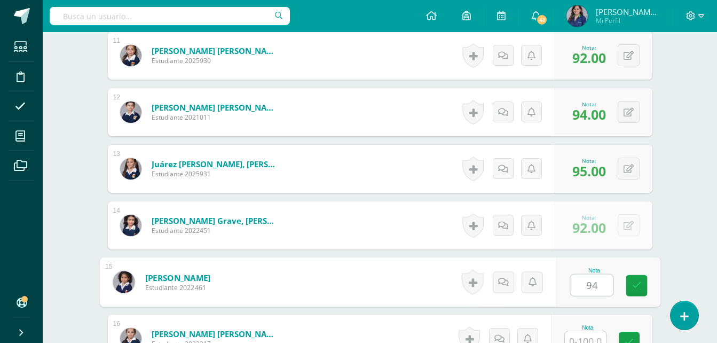
type input "94"
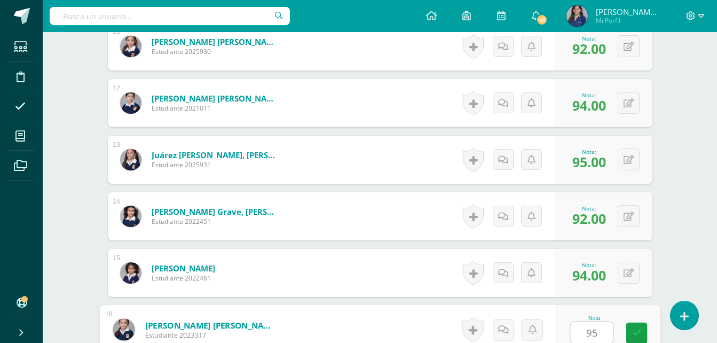
type input "95"
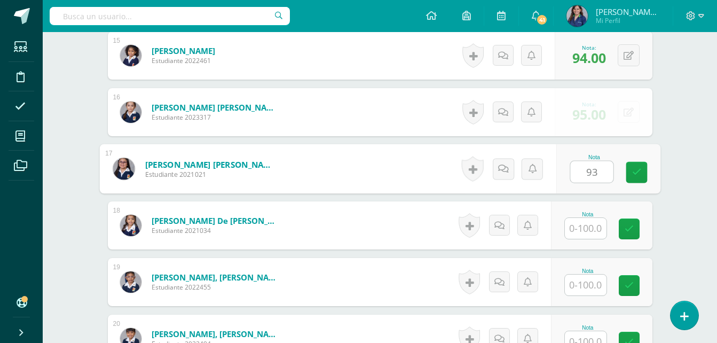
type input "93"
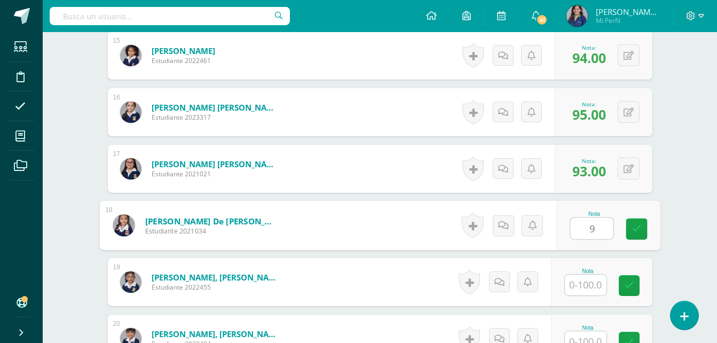
type input "9"
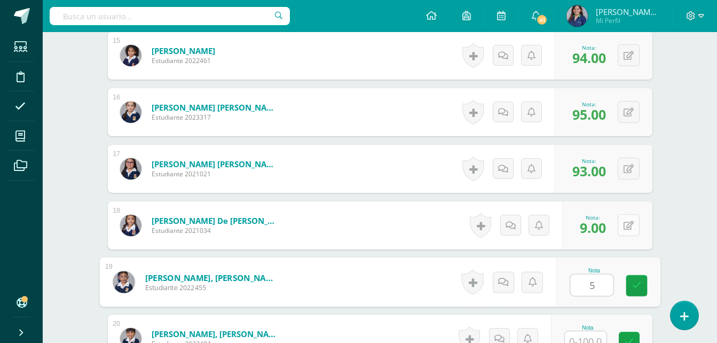
type input "5"
click at [632, 223] on icon at bounding box center [629, 225] width 10 height 9
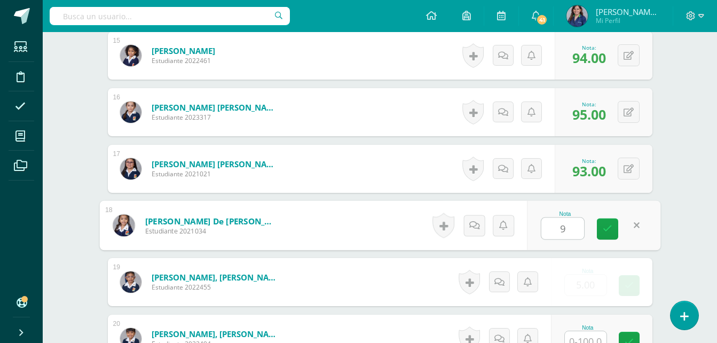
type input "96"
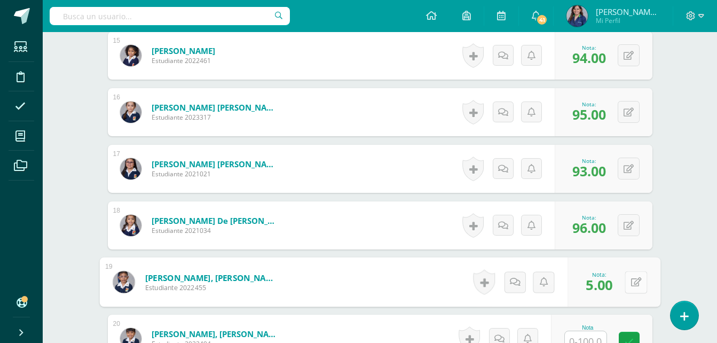
click at [627, 281] on button at bounding box center [636, 282] width 22 height 22
type input "96"
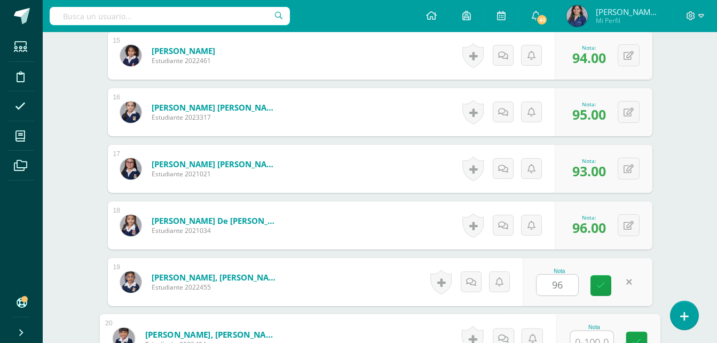
scroll to position [1141, 0]
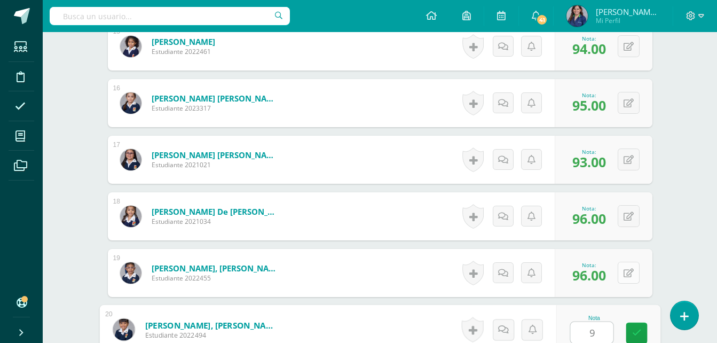
type input "93"
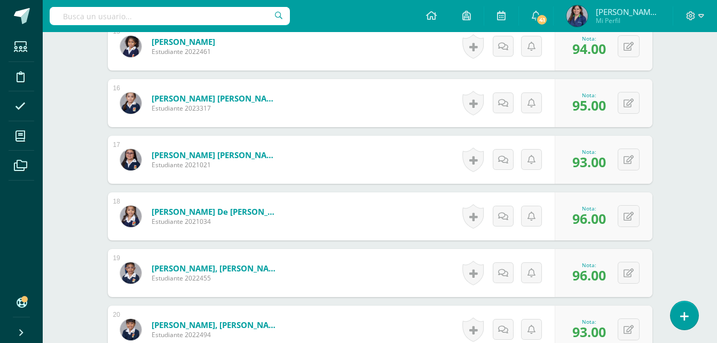
drag, startPoint x: 716, startPoint y: 278, endPoint x: 727, endPoint y: 277, distance: 11.3
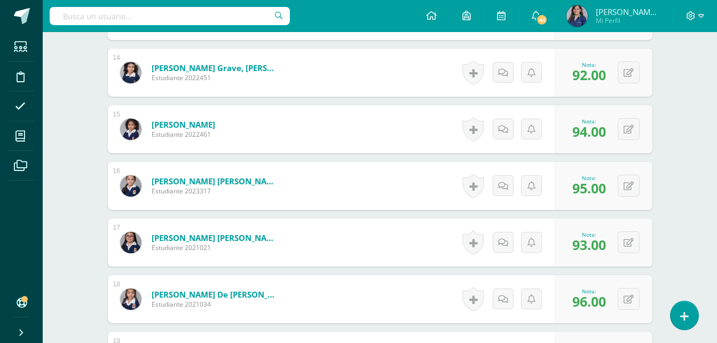
scroll to position [1274, 0]
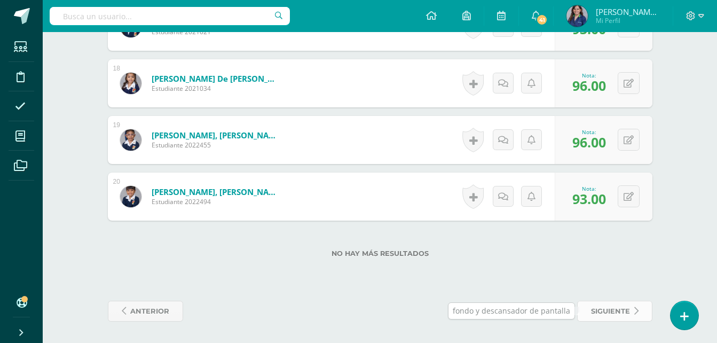
click at [625, 306] on span "siguiente" at bounding box center [610, 311] width 39 height 20
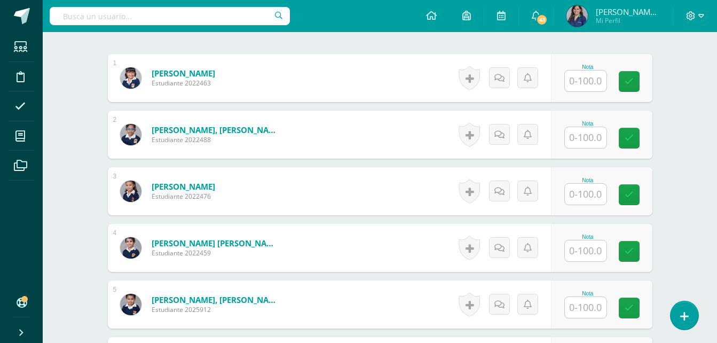
scroll to position [314, 0]
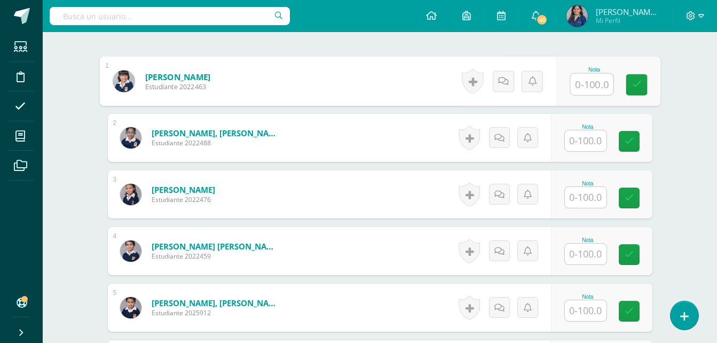
click at [588, 87] on input "text" at bounding box center [591, 84] width 43 height 21
type input "93"
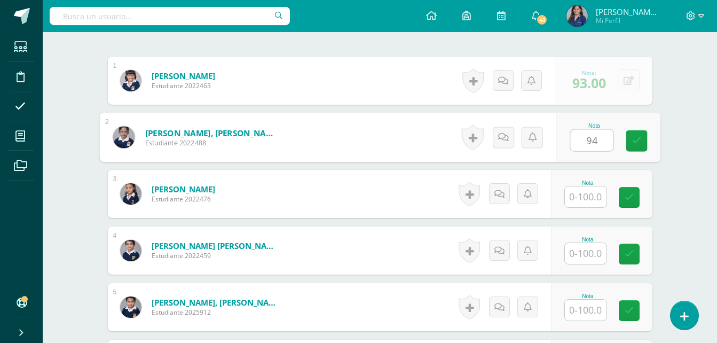
type input "94"
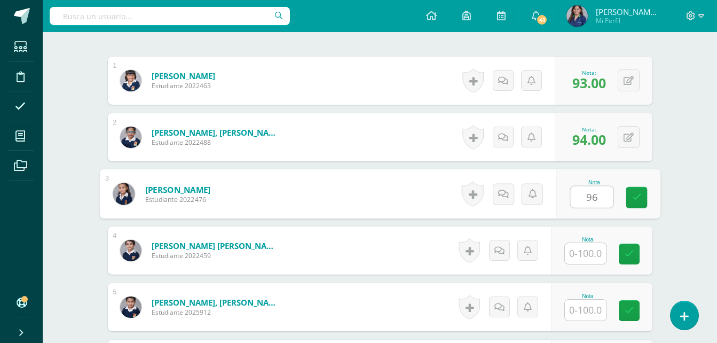
scroll to position [315, 0]
type input "96"
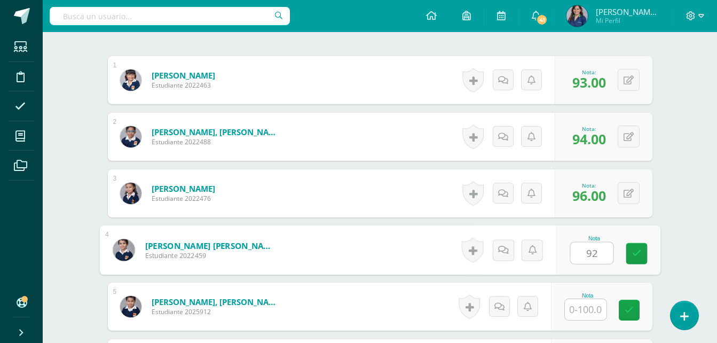
type input "92"
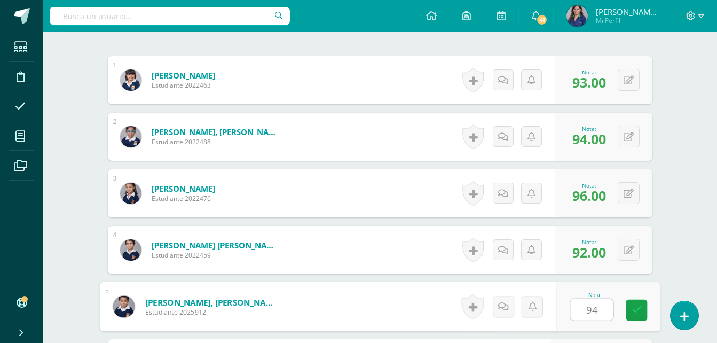
type input "94"
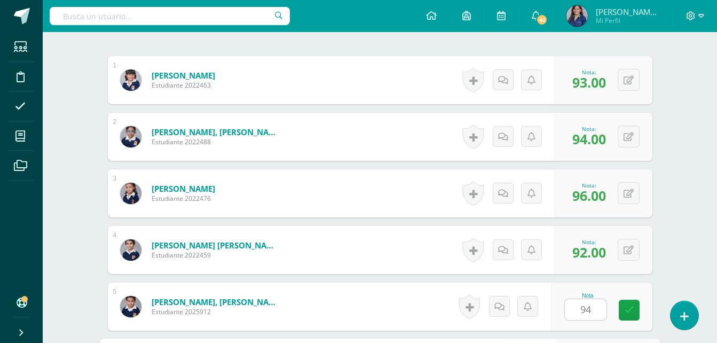
scroll to position [509, 0]
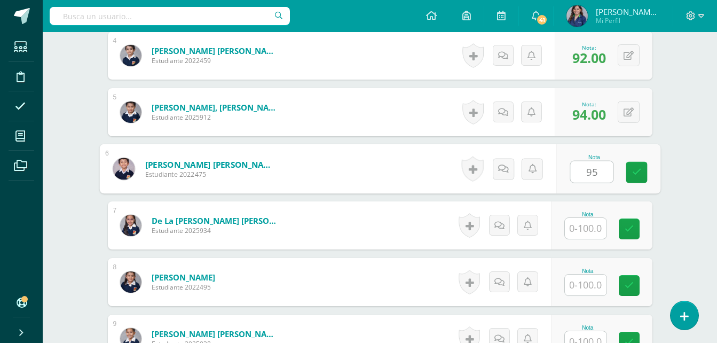
type input "95"
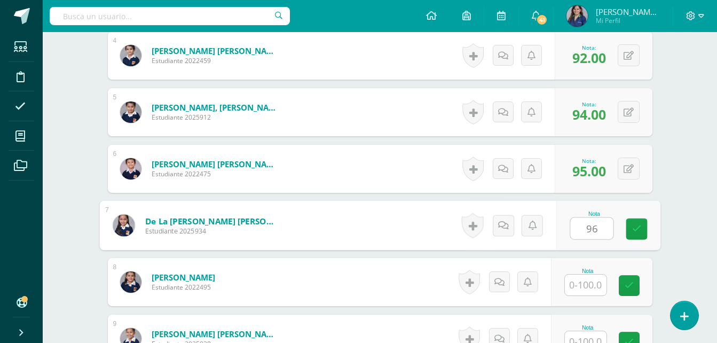
type input "96"
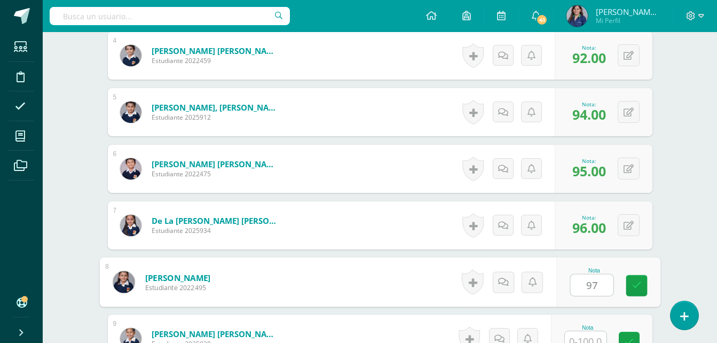
type input "97"
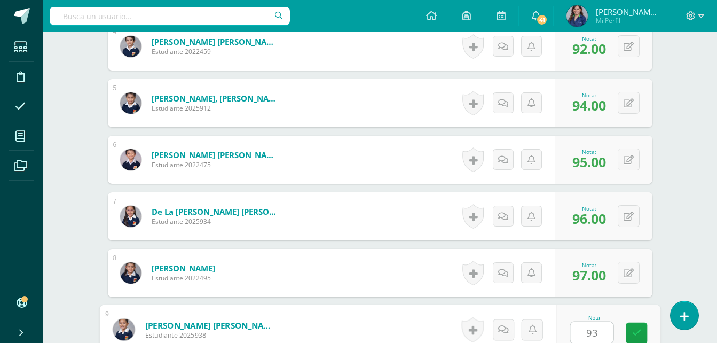
type input "93"
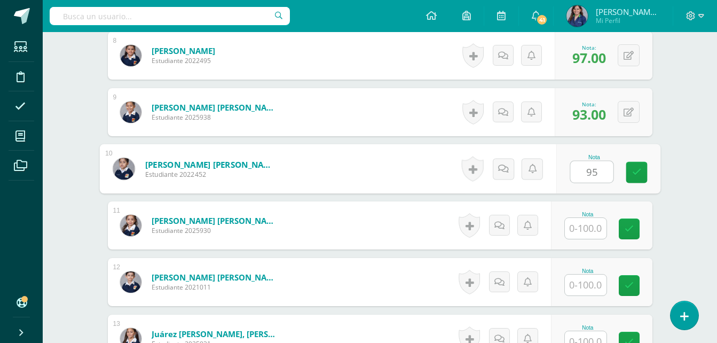
type input "95"
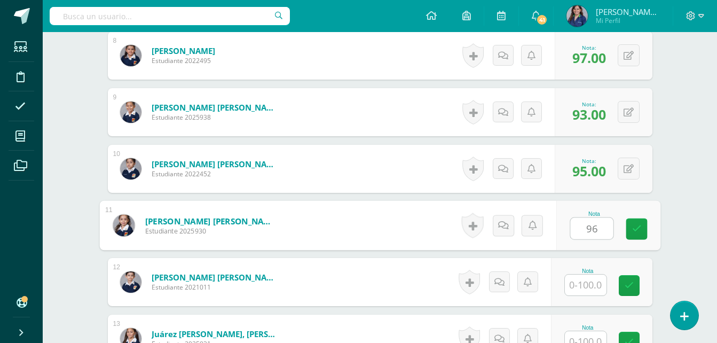
type input "96"
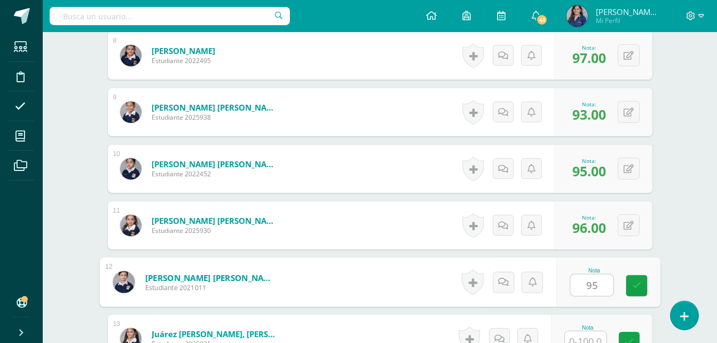
type input "95"
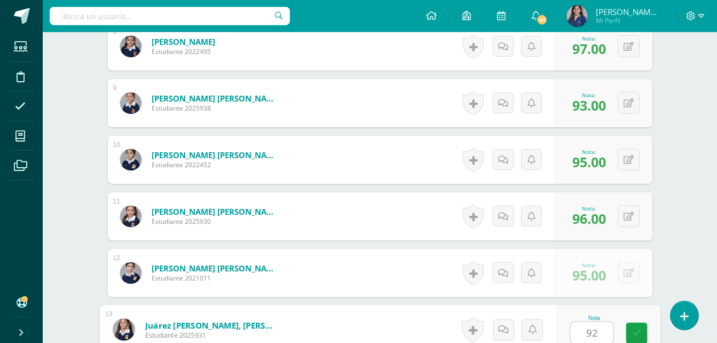
type input "92"
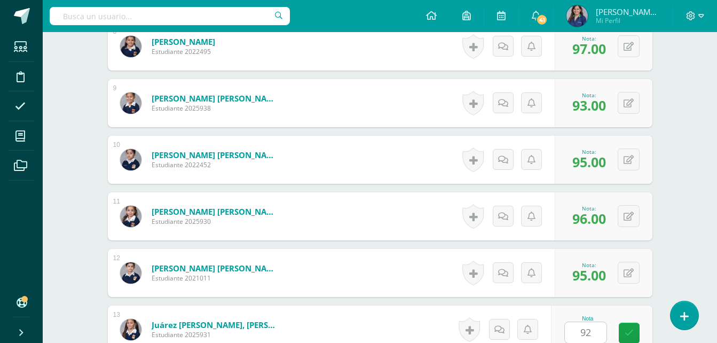
scroll to position [962, 0]
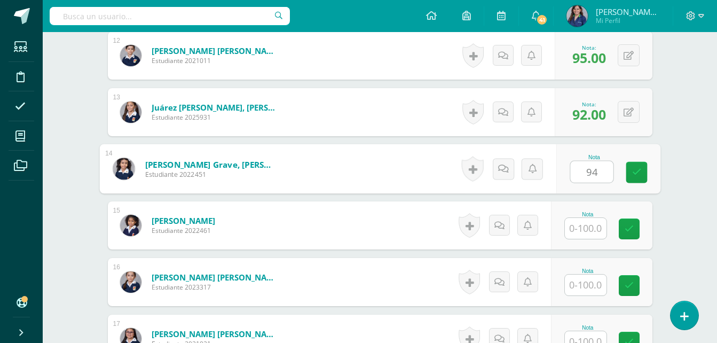
type input "94"
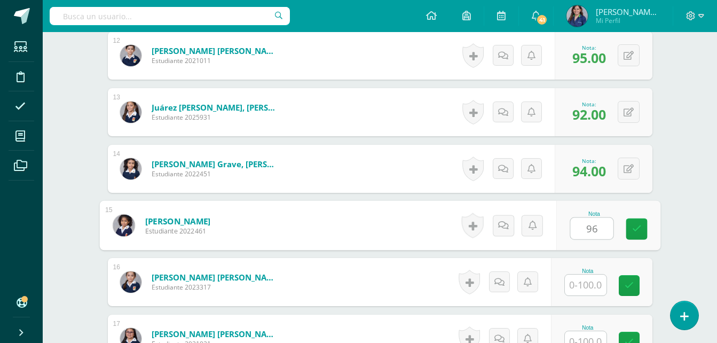
type input "96"
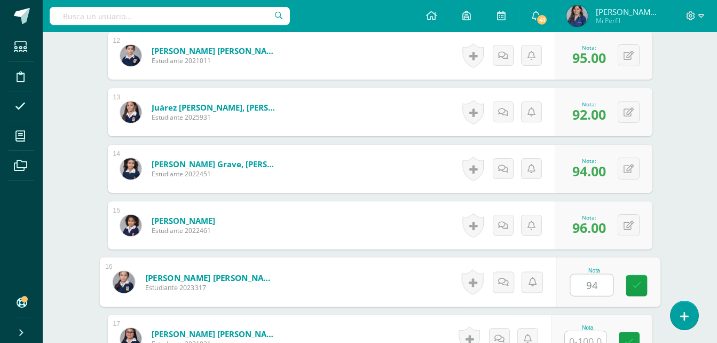
type input "94"
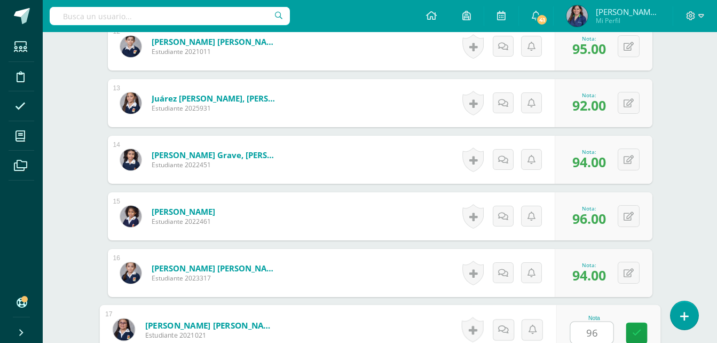
type input "96"
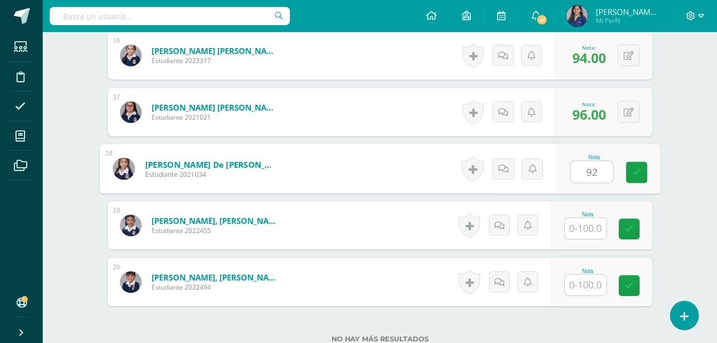
type input "92"
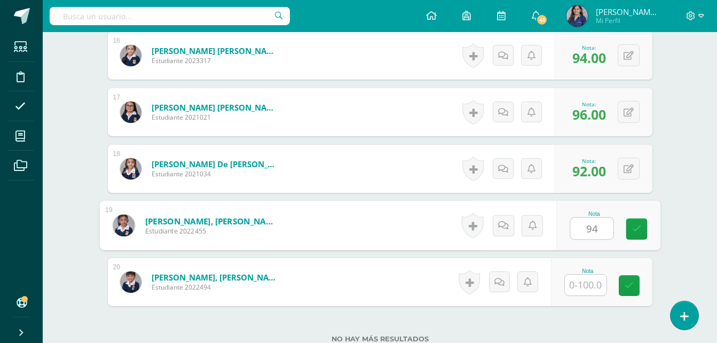
type input "94"
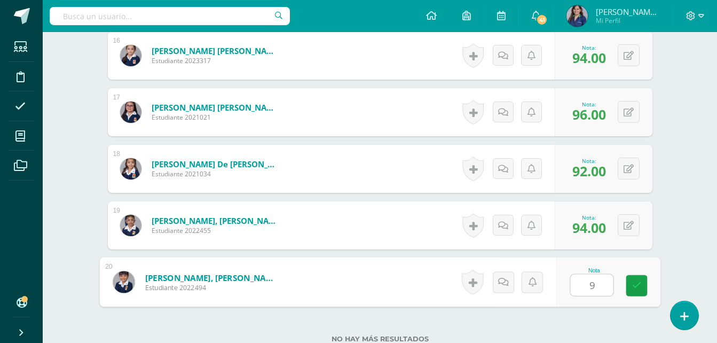
type input "96"
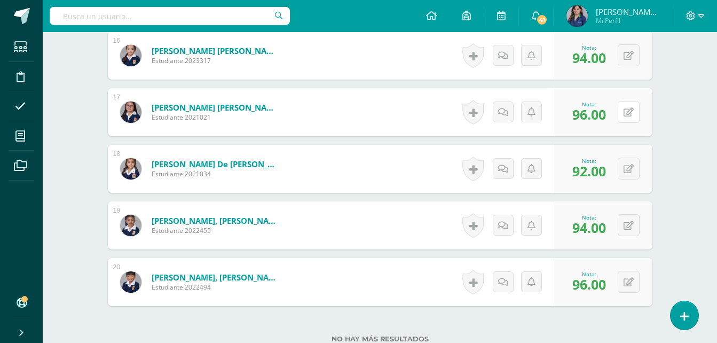
click at [623, 116] on div "0 Logros Logros obtenidos Aún no hay logros agregados Nota: 96.00" at bounding box center [604, 112] width 98 height 48
click at [633, 113] on icon at bounding box center [636, 111] width 11 height 9
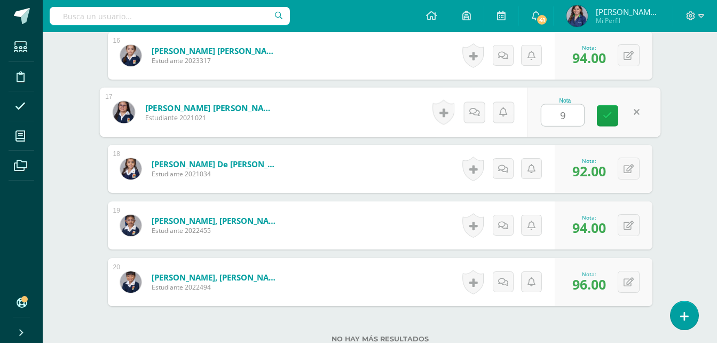
type input "90"
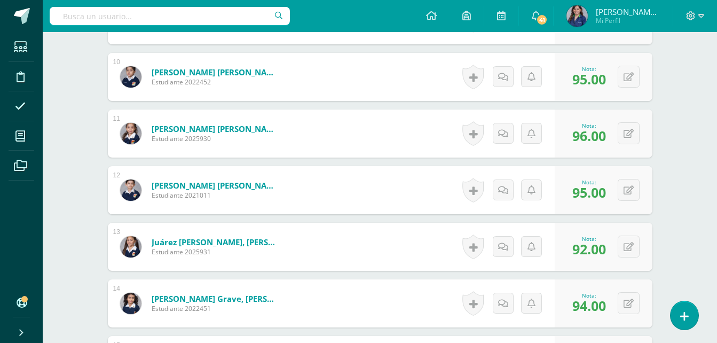
scroll to position [812, 0]
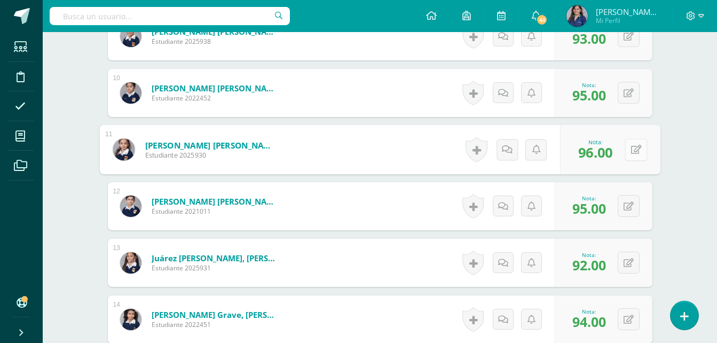
click at [633, 153] on button at bounding box center [636, 149] width 22 height 22
type input "89"
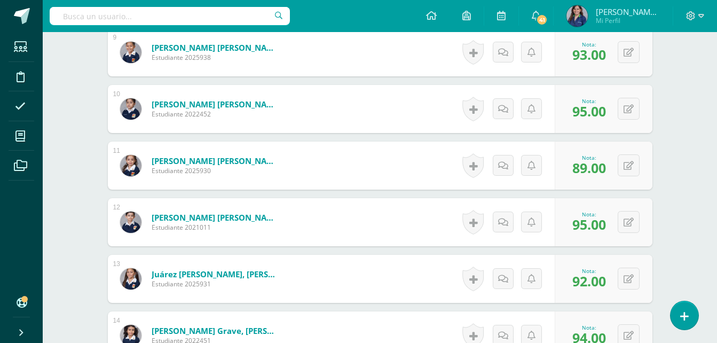
scroll to position [695, 0]
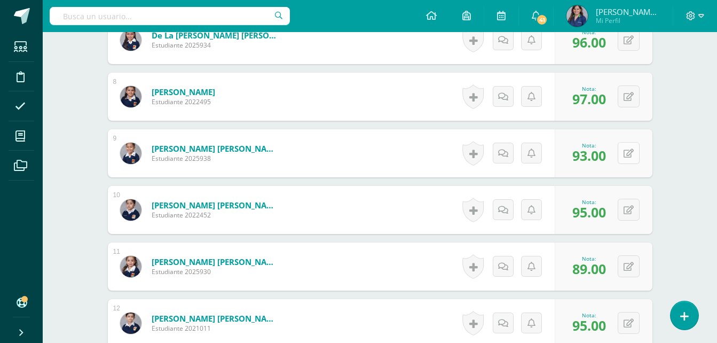
click at [634, 149] on button at bounding box center [629, 153] width 22 height 22
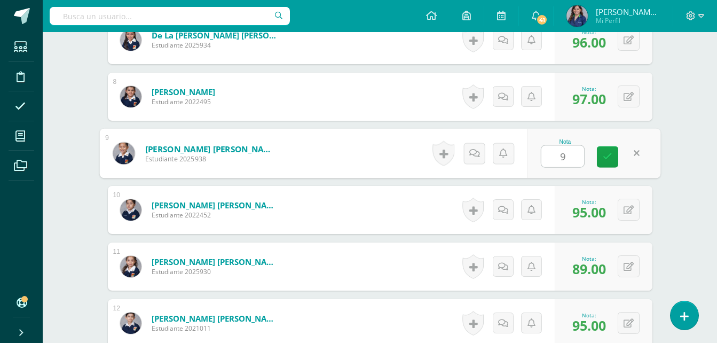
type input "90"
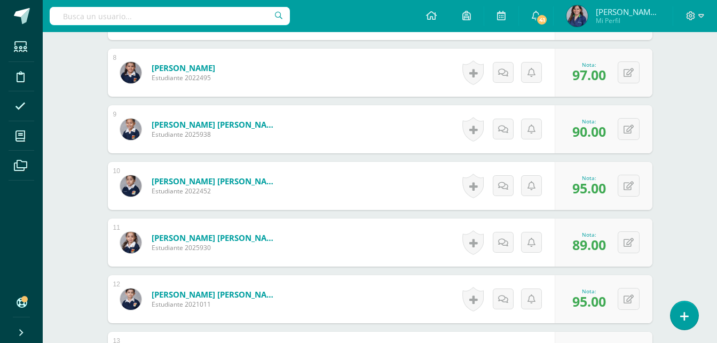
scroll to position [713, 0]
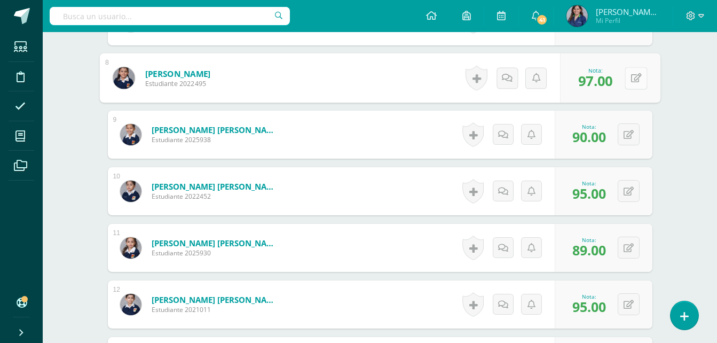
click at [635, 73] on button at bounding box center [636, 78] width 22 height 22
type input "90"
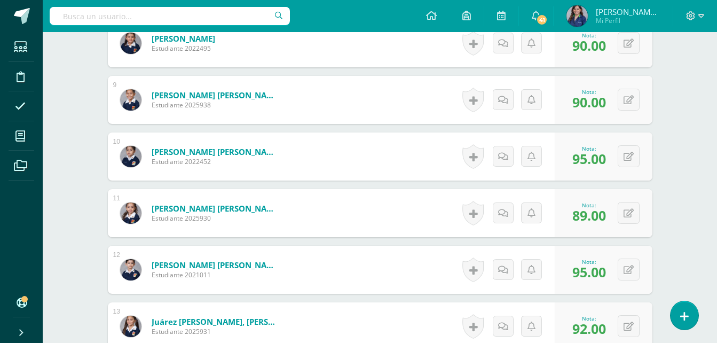
scroll to position [759, 0]
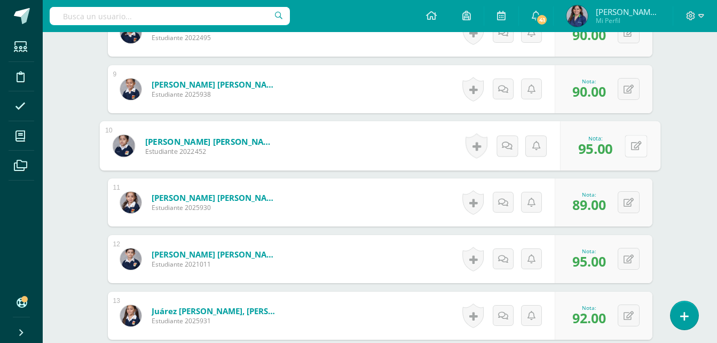
click at [633, 144] on icon at bounding box center [636, 145] width 11 height 9
type input "98"
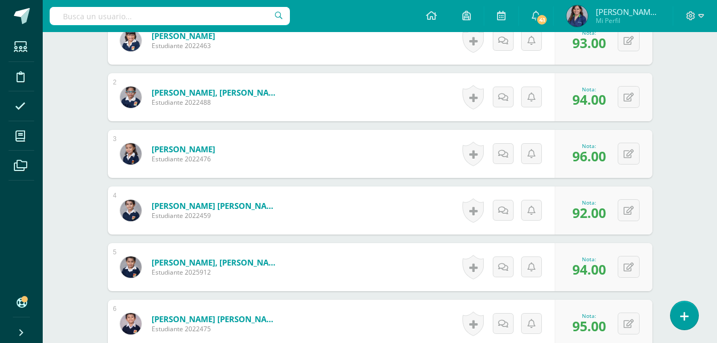
scroll to position [0, 0]
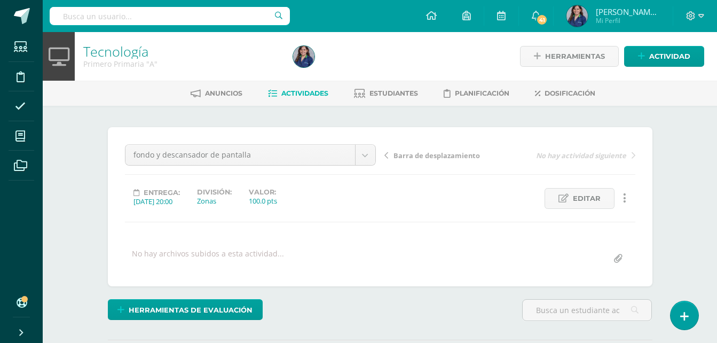
click at [306, 97] on span "Actividades" at bounding box center [304, 93] width 47 height 8
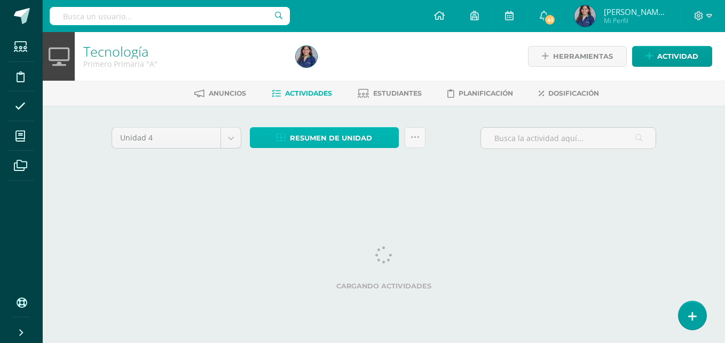
click at [334, 130] on span "Resumen de unidad" at bounding box center [331, 138] width 82 height 20
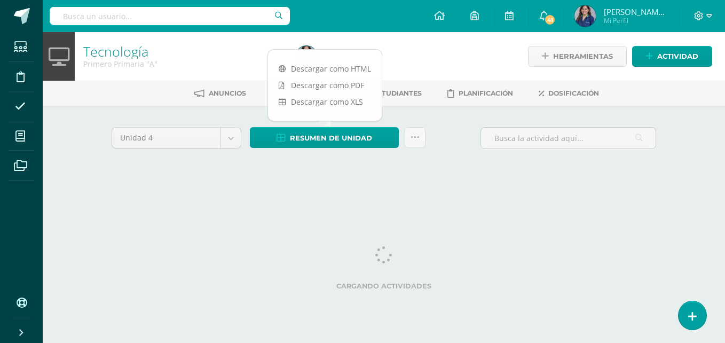
click at [356, 68] on div at bounding box center [400, 56] width 217 height 49
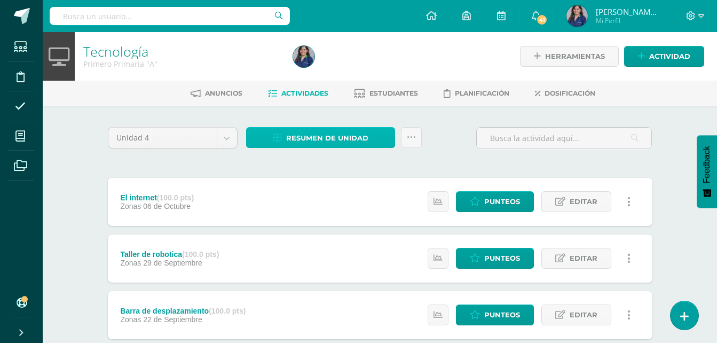
click at [342, 140] on span "Resumen de unidad" at bounding box center [327, 138] width 82 height 20
click at [324, 128] on span "Resumen de unidad" at bounding box center [327, 138] width 82 height 20
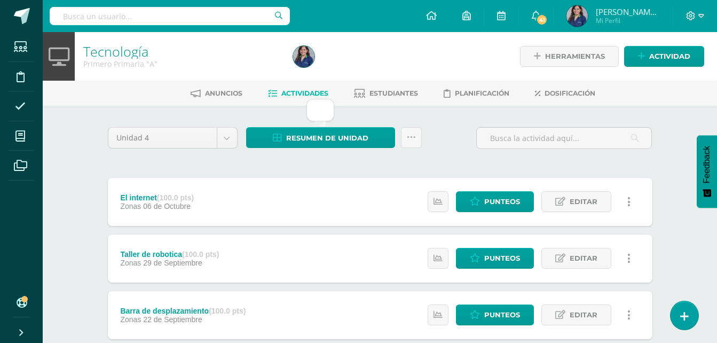
click at [339, 112] on div "Unidad 4 Unidad 1 Unidad 2 Unidad 3 Unidad 4 Resumen de unidad Subir actividade…" at bounding box center [380, 286] width 587 height 361
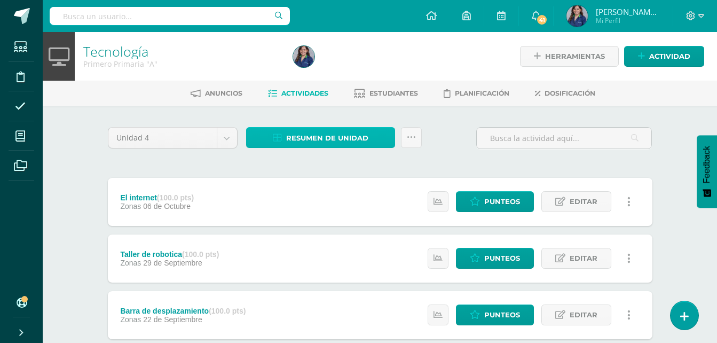
click at [328, 140] on span "Resumen de unidad" at bounding box center [327, 138] width 82 height 20
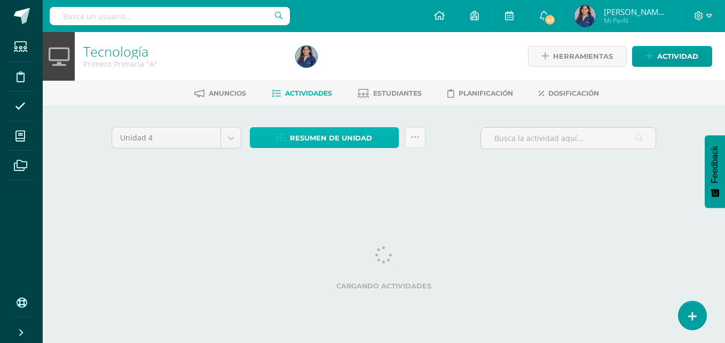
click at [327, 143] on span "Resumen de unidad" at bounding box center [331, 138] width 82 height 20
click at [361, 66] on div at bounding box center [400, 56] width 217 height 49
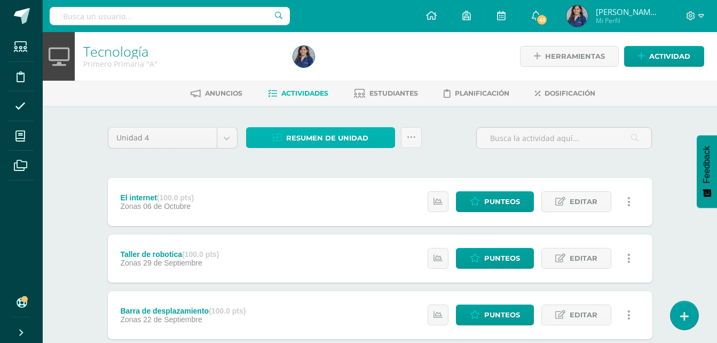
click at [348, 139] on span "Resumen de unidad" at bounding box center [327, 138] width 82 height 20
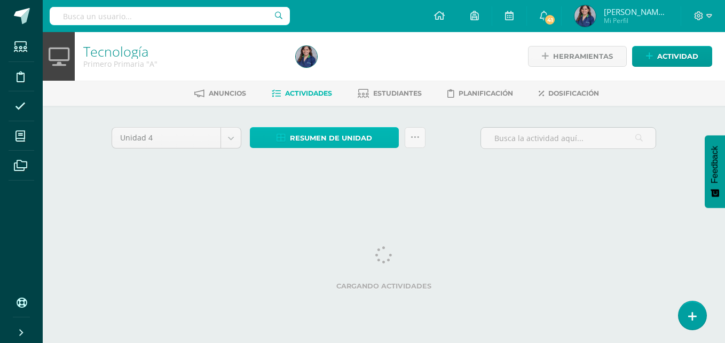
click at [272, 129] on link "Resumen de unidad" at bounding box center [324, 137] width 149 height 21
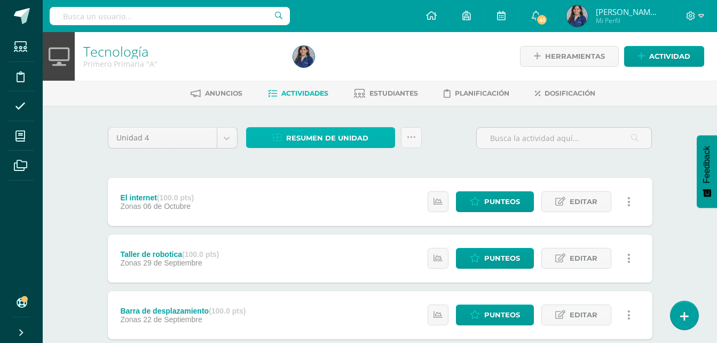
click at [302, 131] on span "Resumen de unidad" at bounding box center [327, 138] width 82 height 20
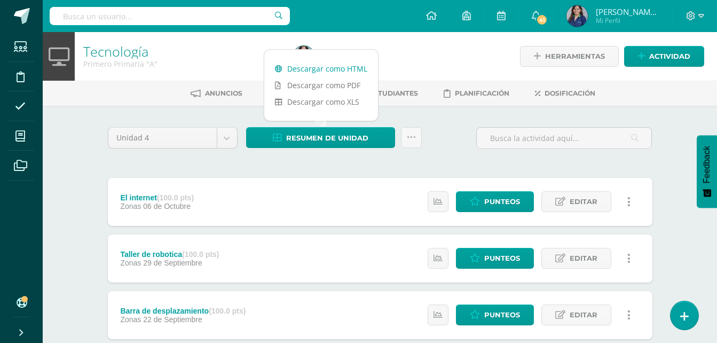
click at [323, 63] on link "Descargar como HTML" at bounding box center [321, 68] width 114 height 17
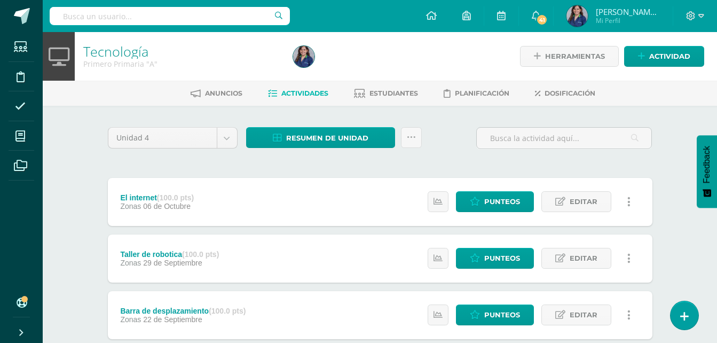
click at [616, 11] on span "[PERSON_NAME][MEDICAL_DATA]" at bounding box center [628, 11] width 64 height 11
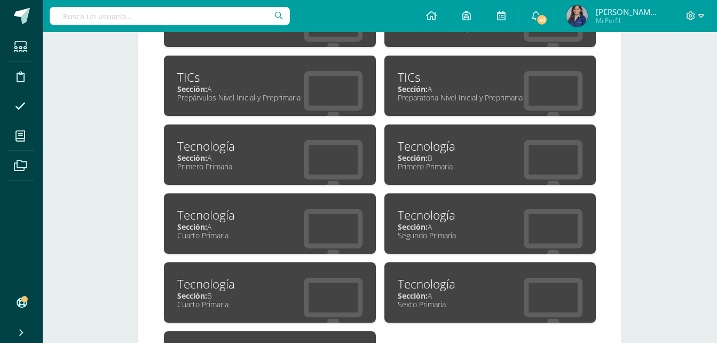
scroll to position [662, 0]
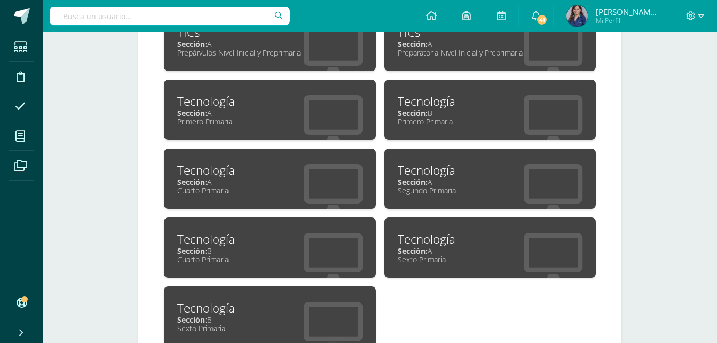
click at [478, 121] on div "Primero Primaria" at bounding box center [490, 121] width 185 height 10
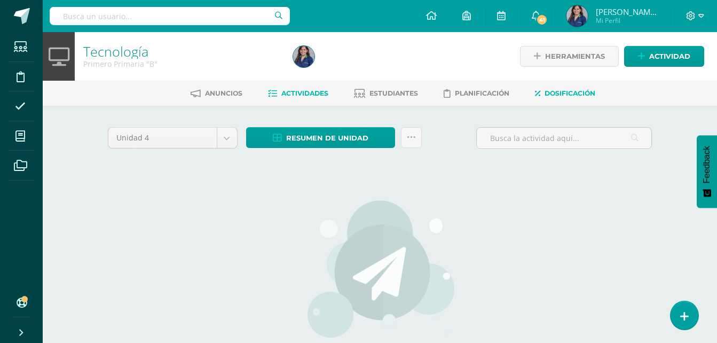
click at [549, 97] on span "Dosificación" at bounding box center [570, 93] width 51 height 8
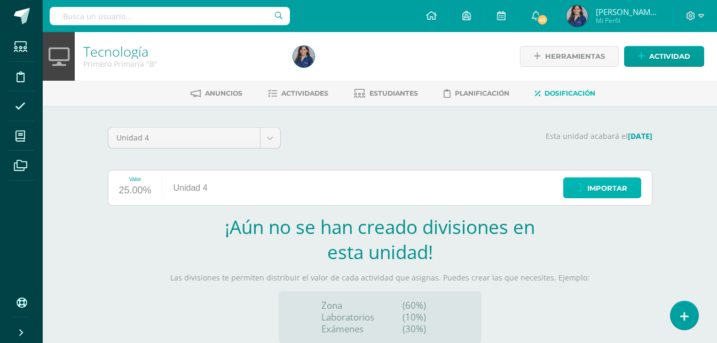
click at [592, 183] on span "Importar" at bounding box center [607, 188] width 40 height 20
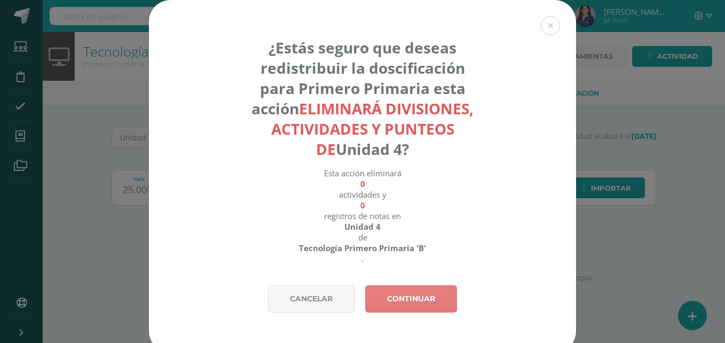
click at [436, 309] on link "Continuar" at bounding box center [411, 298] width 92 height 27
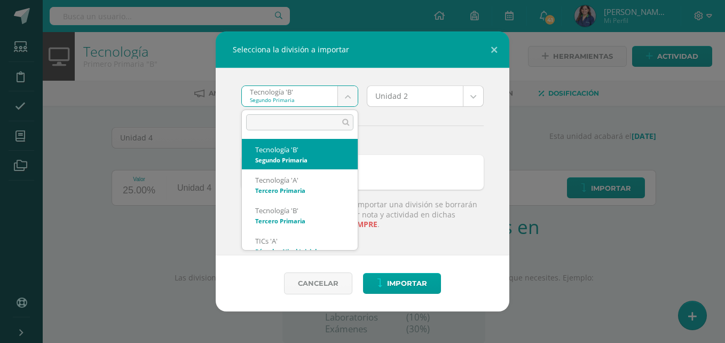
click at [343, 104] on body "Selecciona la división a importar Tecnología 'B' Segundo Primaria Tecnología 'B…" at bounding box center [362, 226] width 725 height 452
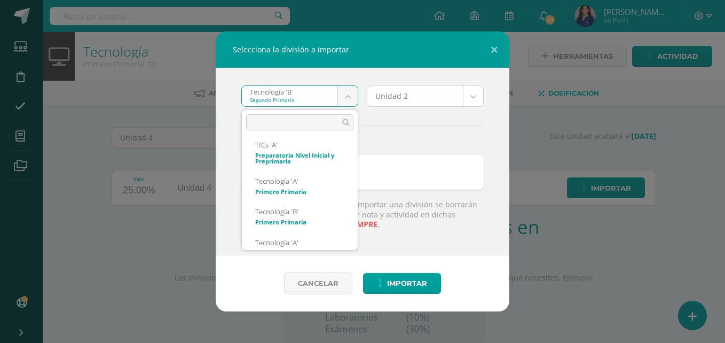
scroll to position [171, 0]
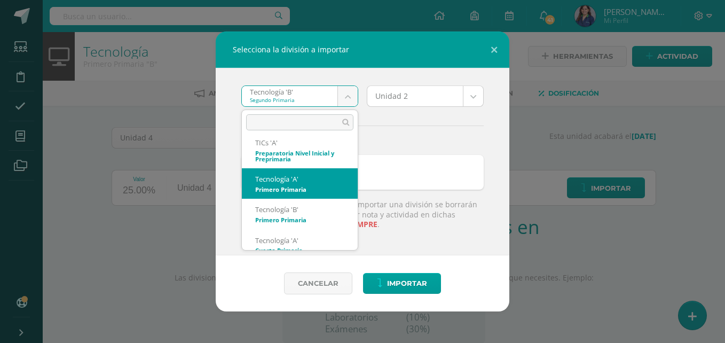
select select "3874"
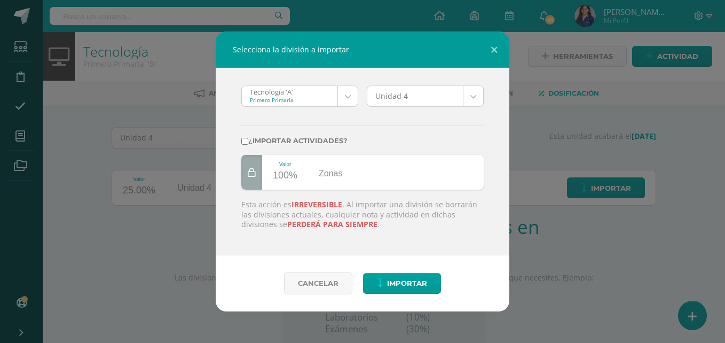
click at [255, 141] on label "¿Importar actividades?" at bounding box center [362, 141] width 242 height 8
click at [248, 141] on input "¿Importar actividades?" at bounding box center [244, 141] width 7 height 7
checkbox input "true"
click at [408, 280] on span "Importar" at bounding box center [407, 283] width 40 height 20
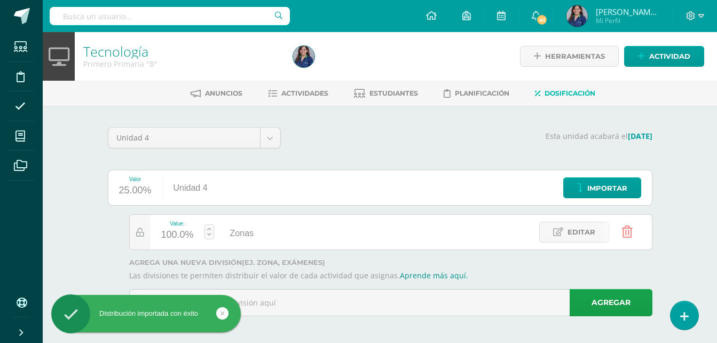
click at [298, 103] on div "Anuncios Actividades Estudiantes Planificación Dosificación" at bounding box center [393, 93] width 700 height 25
click at [301, 97] on span "Actividades" at bounding box center [304, 93] width 47 height 8
